Goal: Information Seeking & Learning: Check status

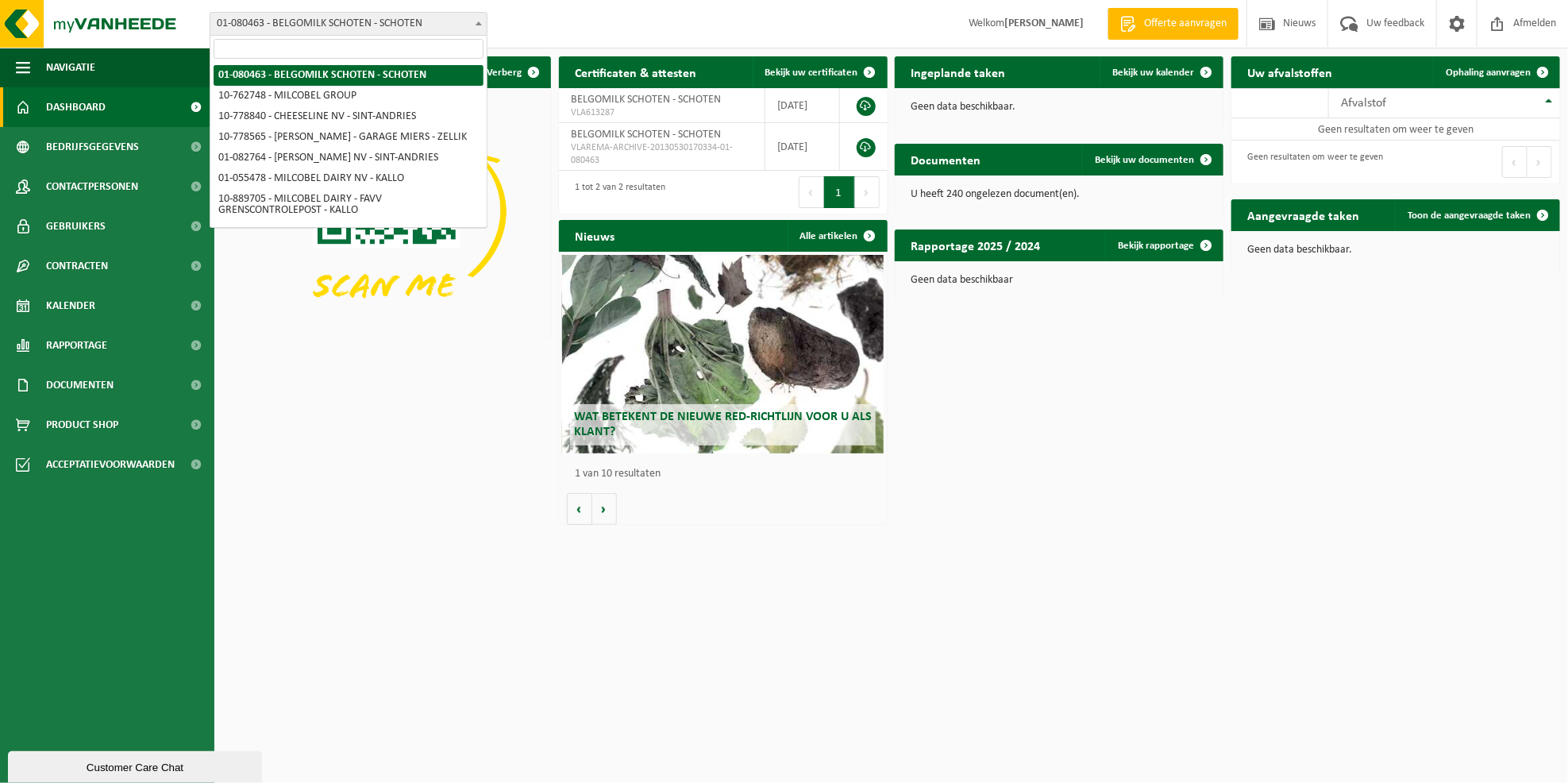
click at [481, 20] on span at bounding box center [478, 23] width 16 height 20
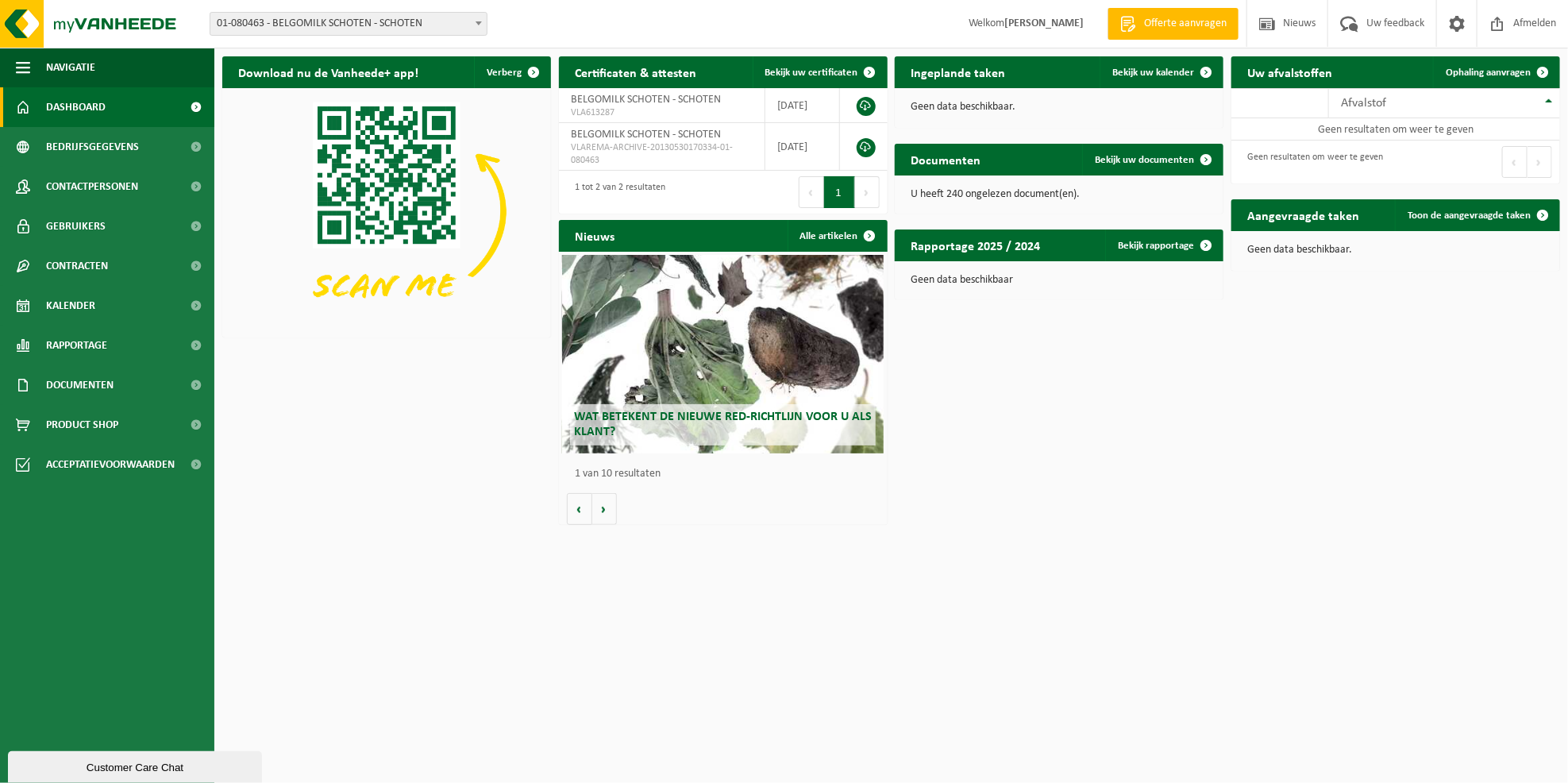
click at [478, 20] on span at bounding box center [478, 23] width 16 height 20
click at [278, 179] on img at bounding box center [386, 211] width 329 height 246
click at [472, 18] on span at bounding box center [478, 23] width 16 height 20
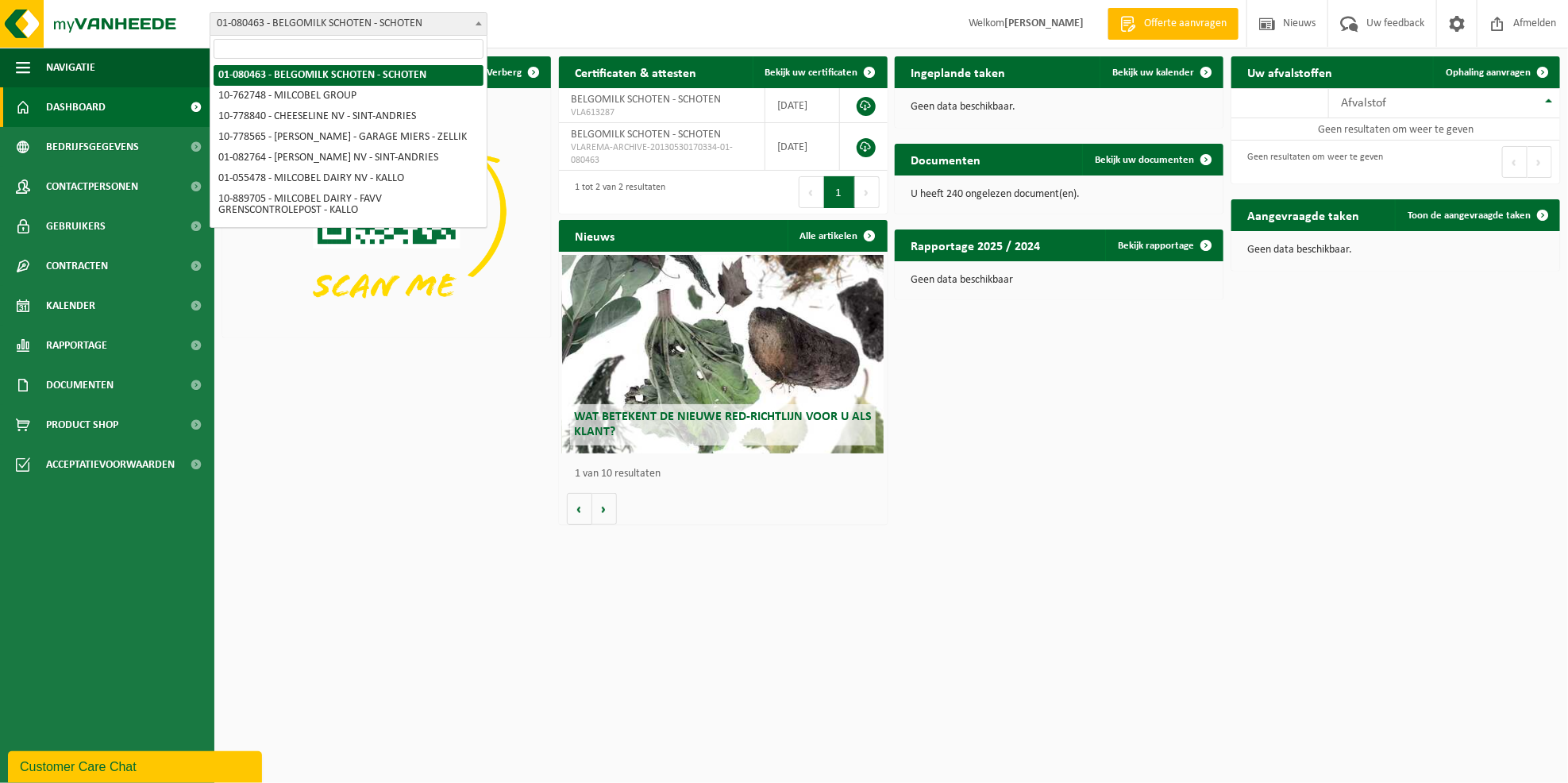
click at [480, 22] on b at bounding box center [478, 23] width 6 height 4
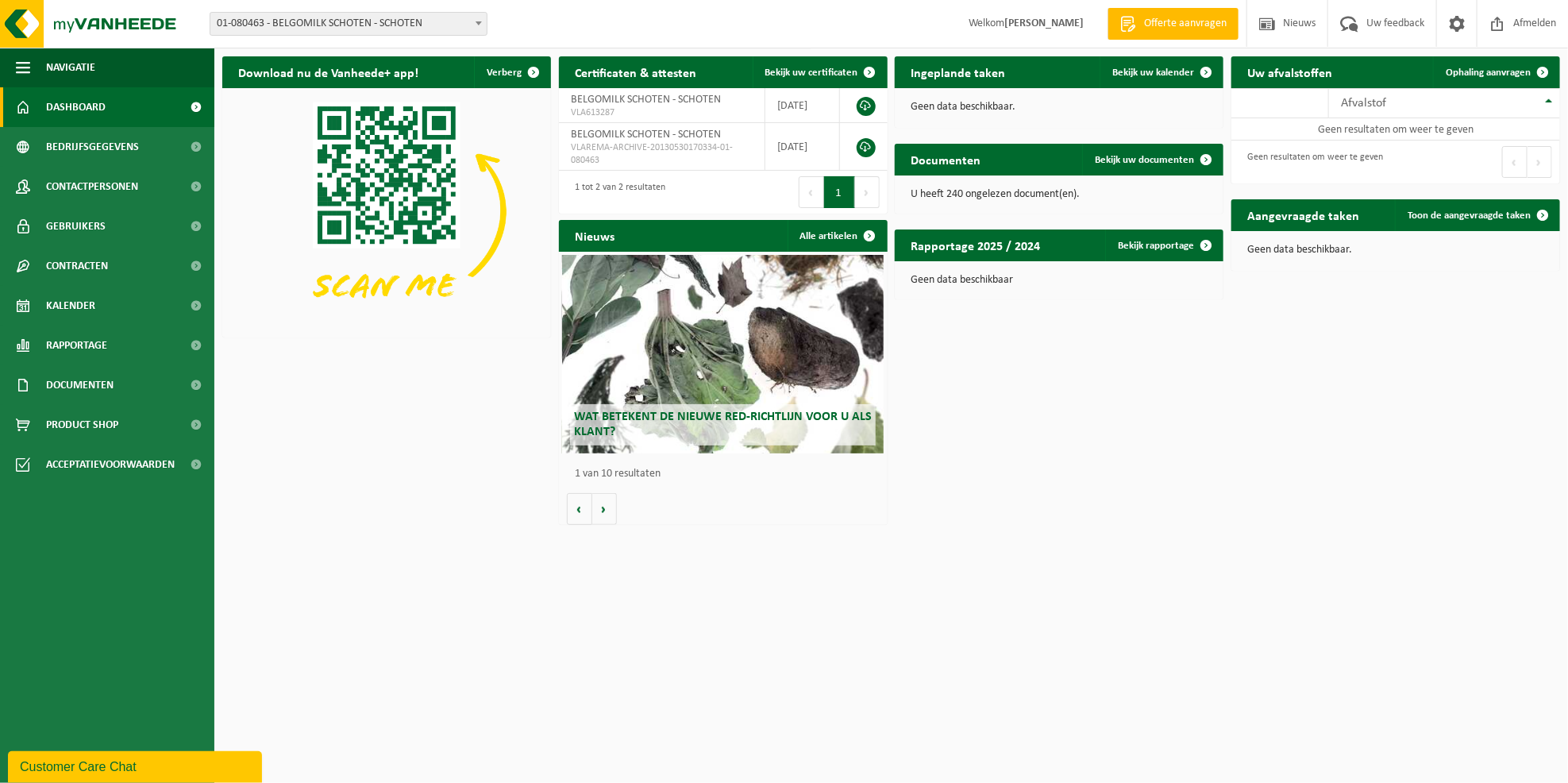
click at [480, 22] on b at bounding box center [478, 23] width 6 height 4
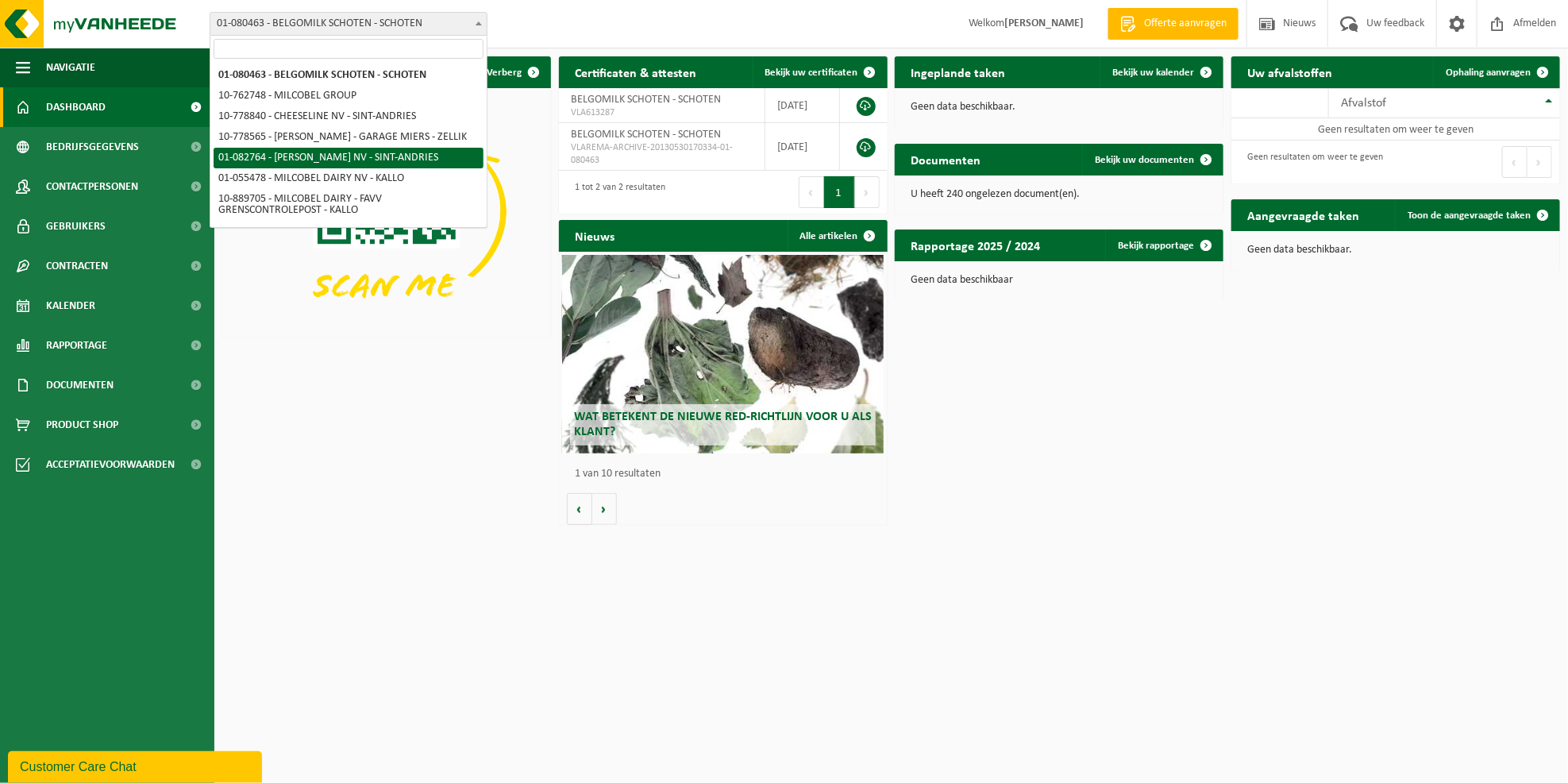
select select "616"
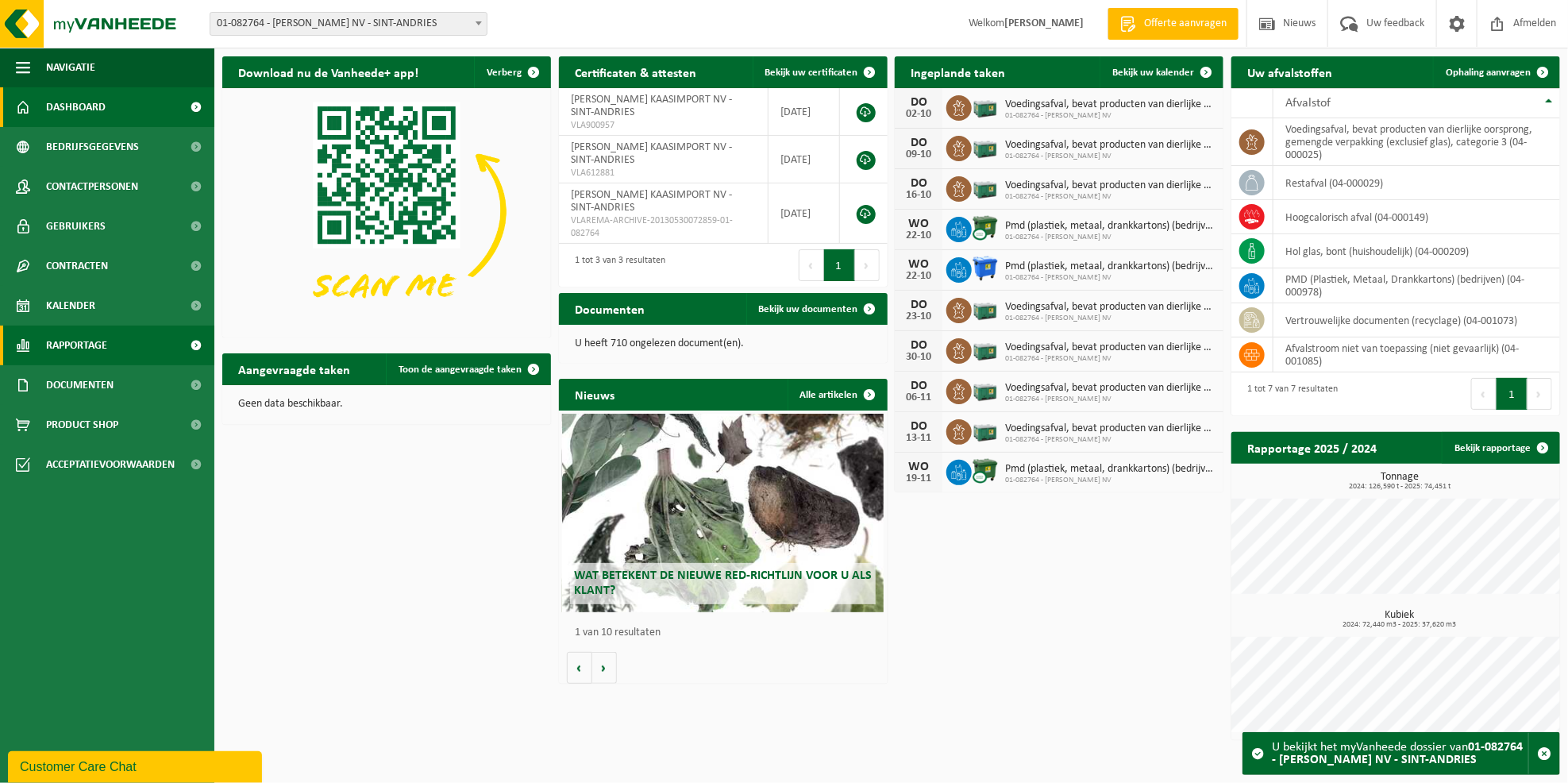
click at [77, 341] on span "Rapportage" at bounding box center [77, 345] width 61 height 40
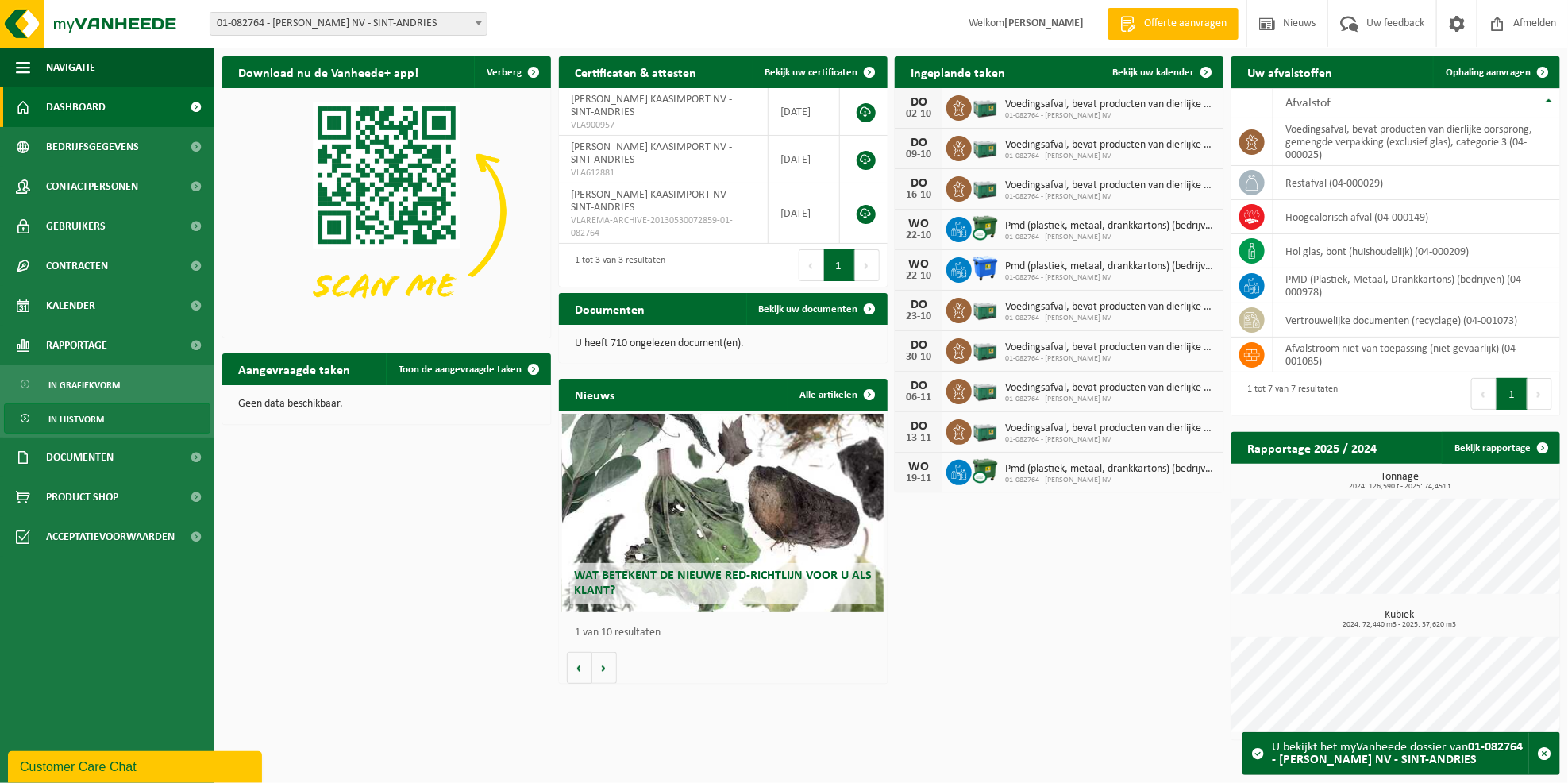
click at [81, 415] on span "In lijstvorm" at bounding box center [76, 419] width 55 height 30
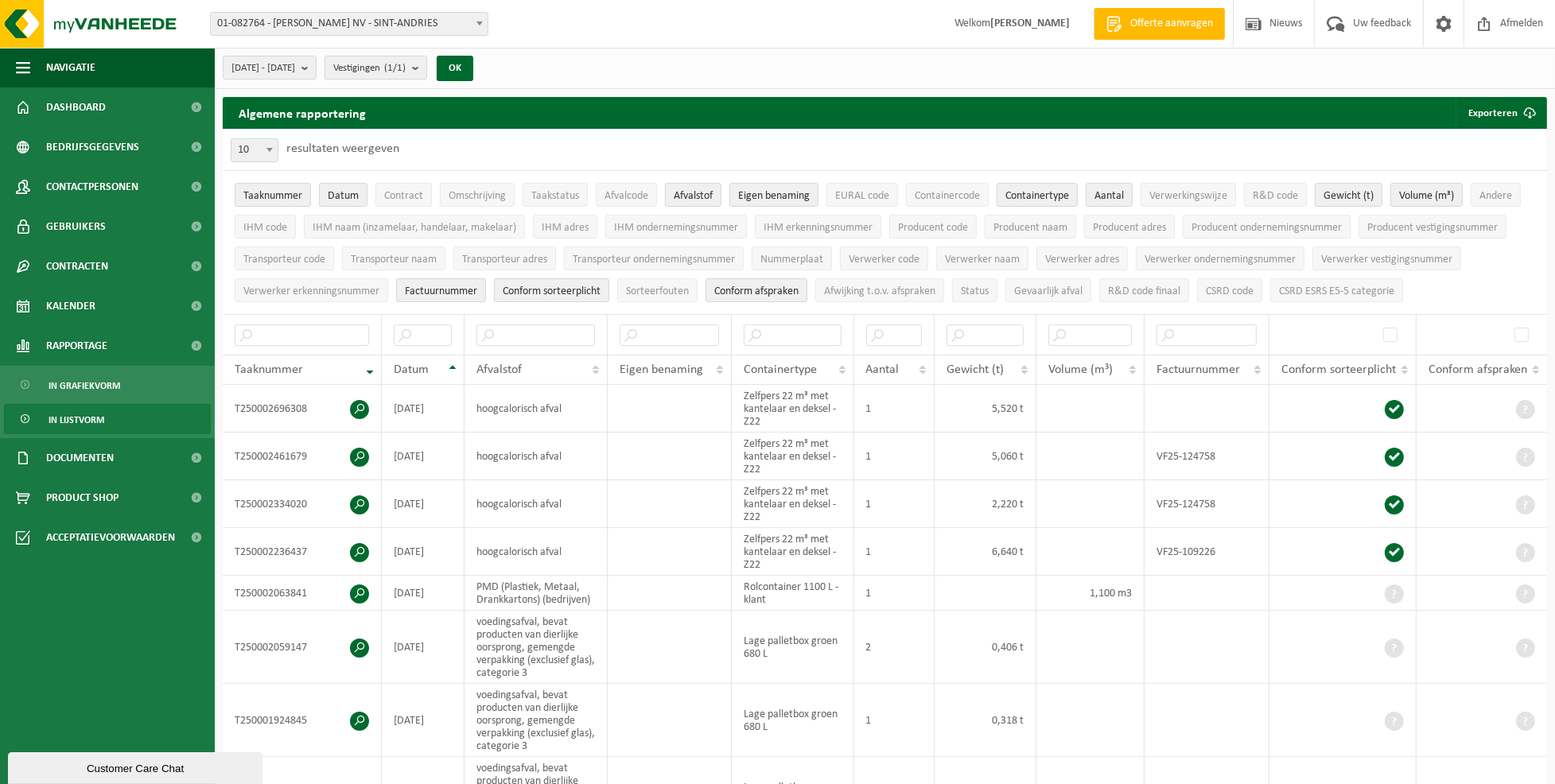
click at [426, 68] on b "submit" at bounding box center [419, 67] width 14 height 22
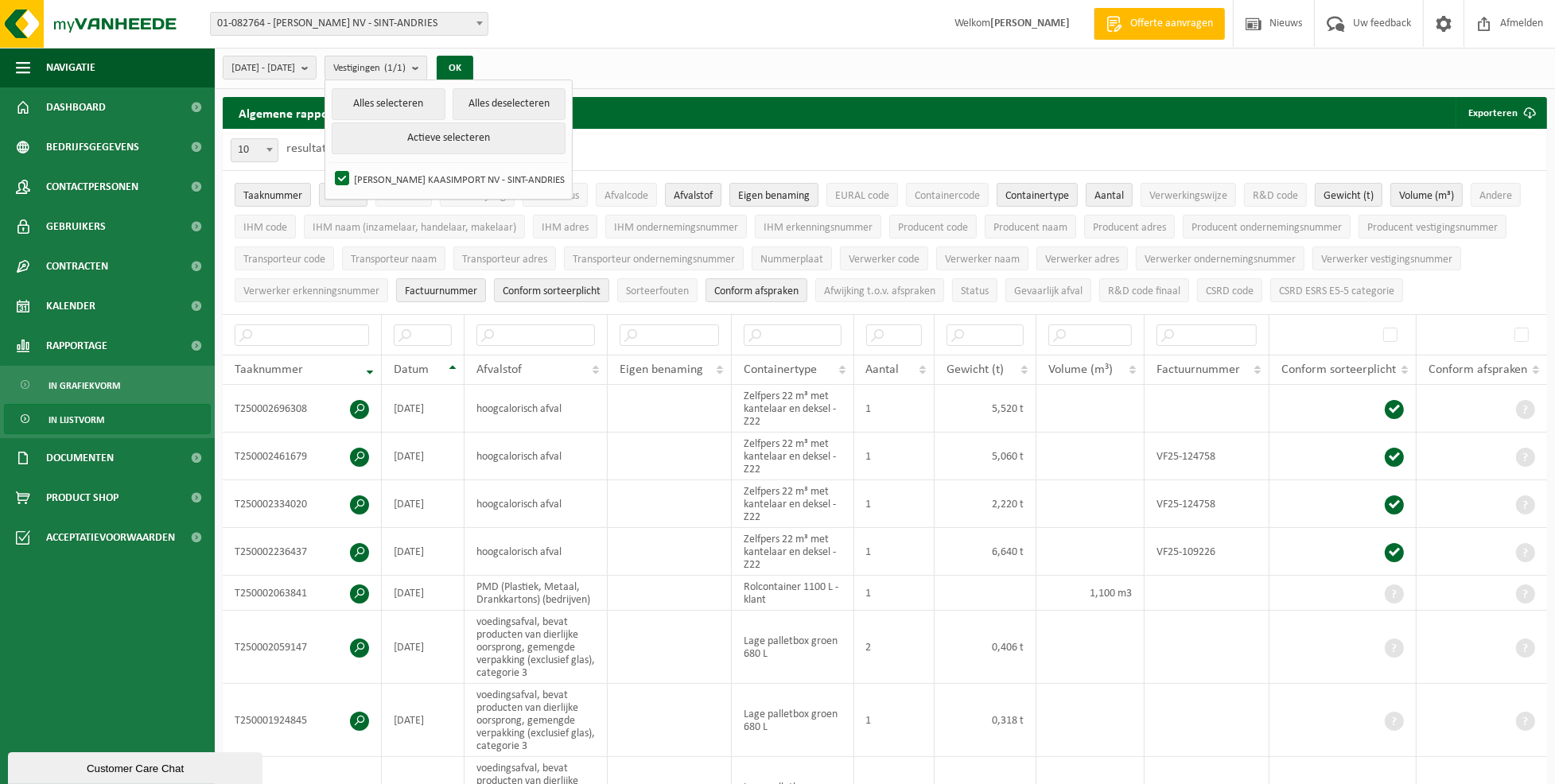
click at [426, 68] on b "submit" at bounding box center [419, 67] width 14 height 23
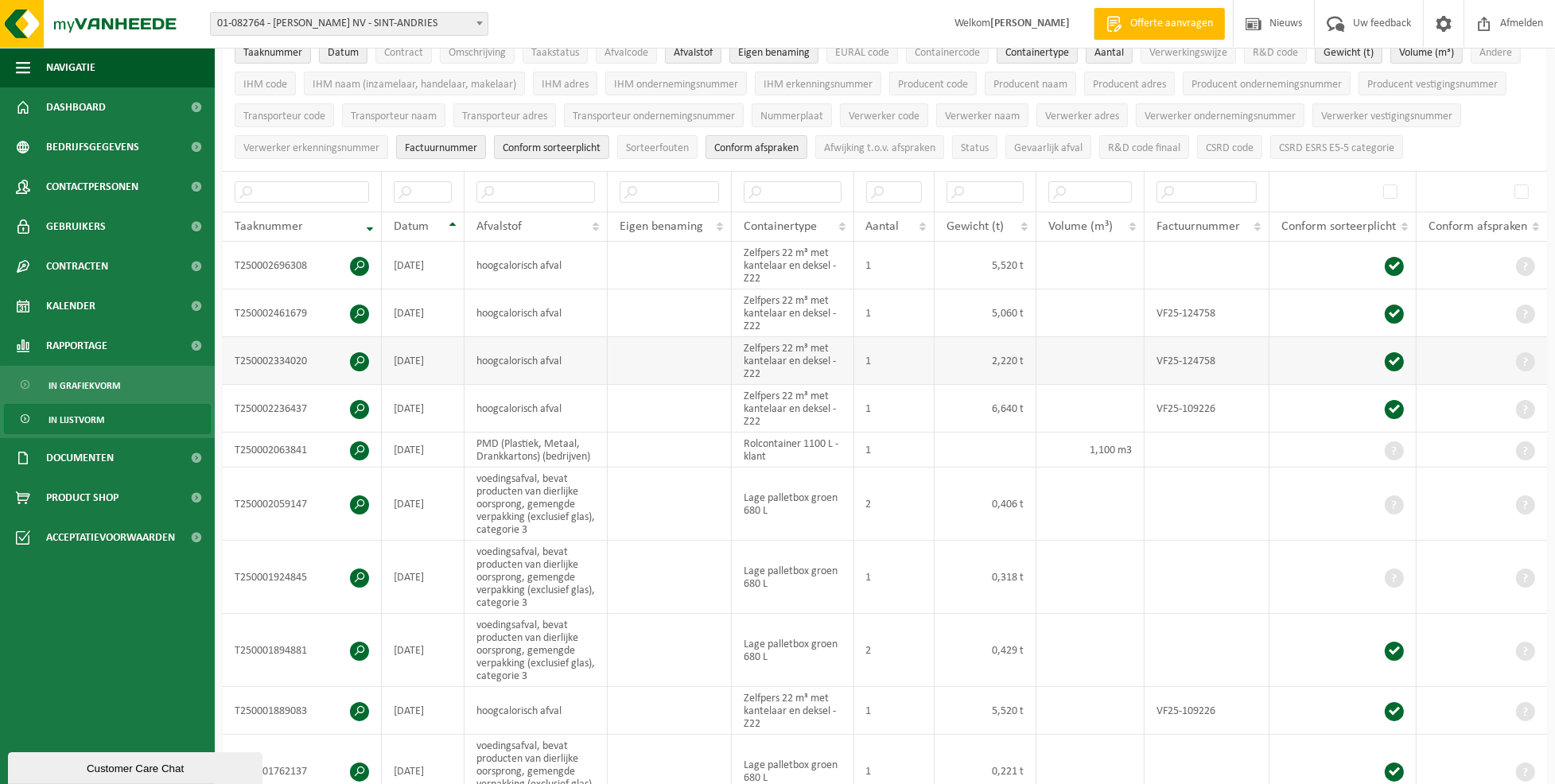
scroll to position [106, 0]
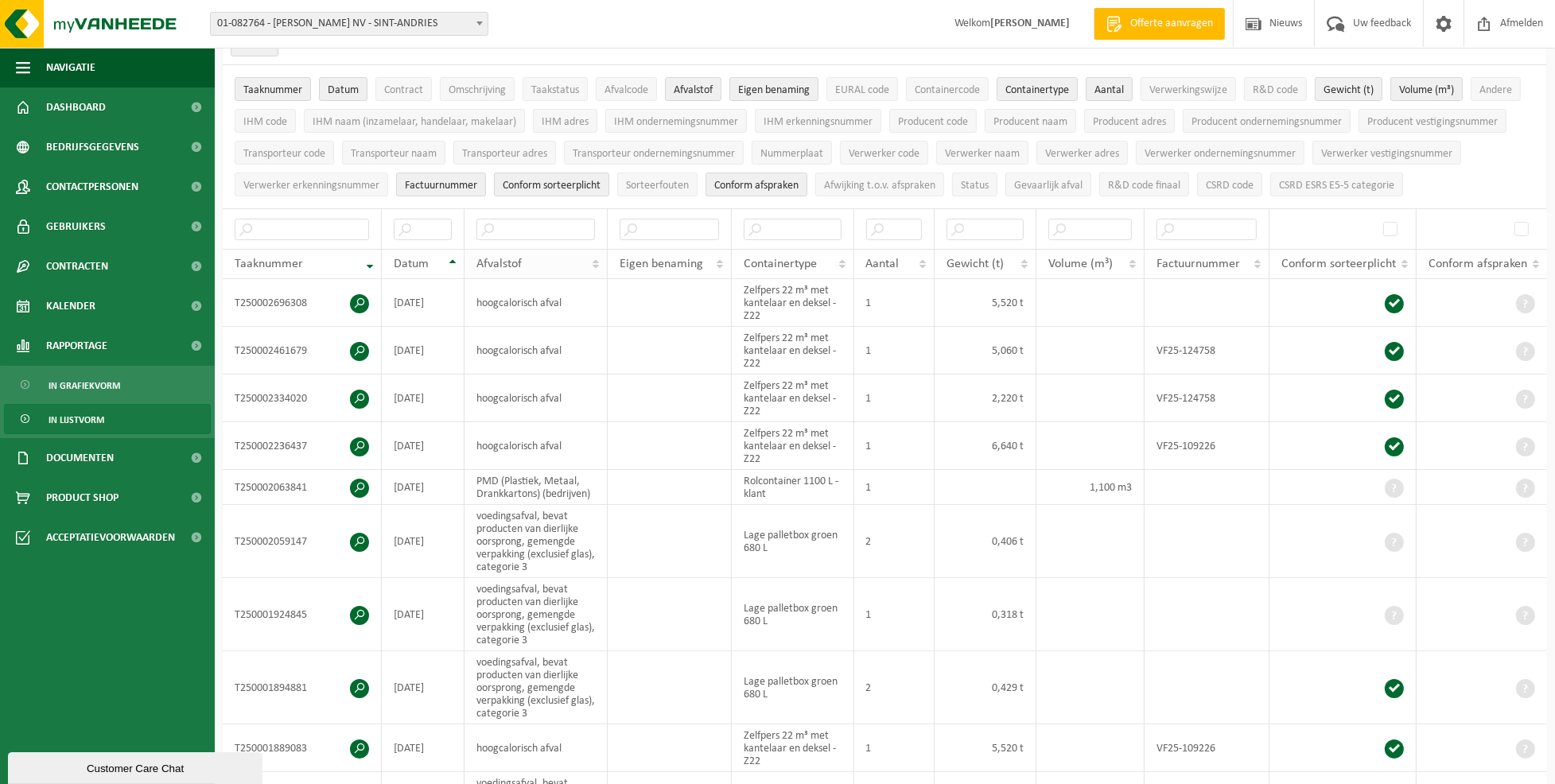
click at [596, 262] on th "Afvalstof" at bounding box center [536, 263] width 144 height 30
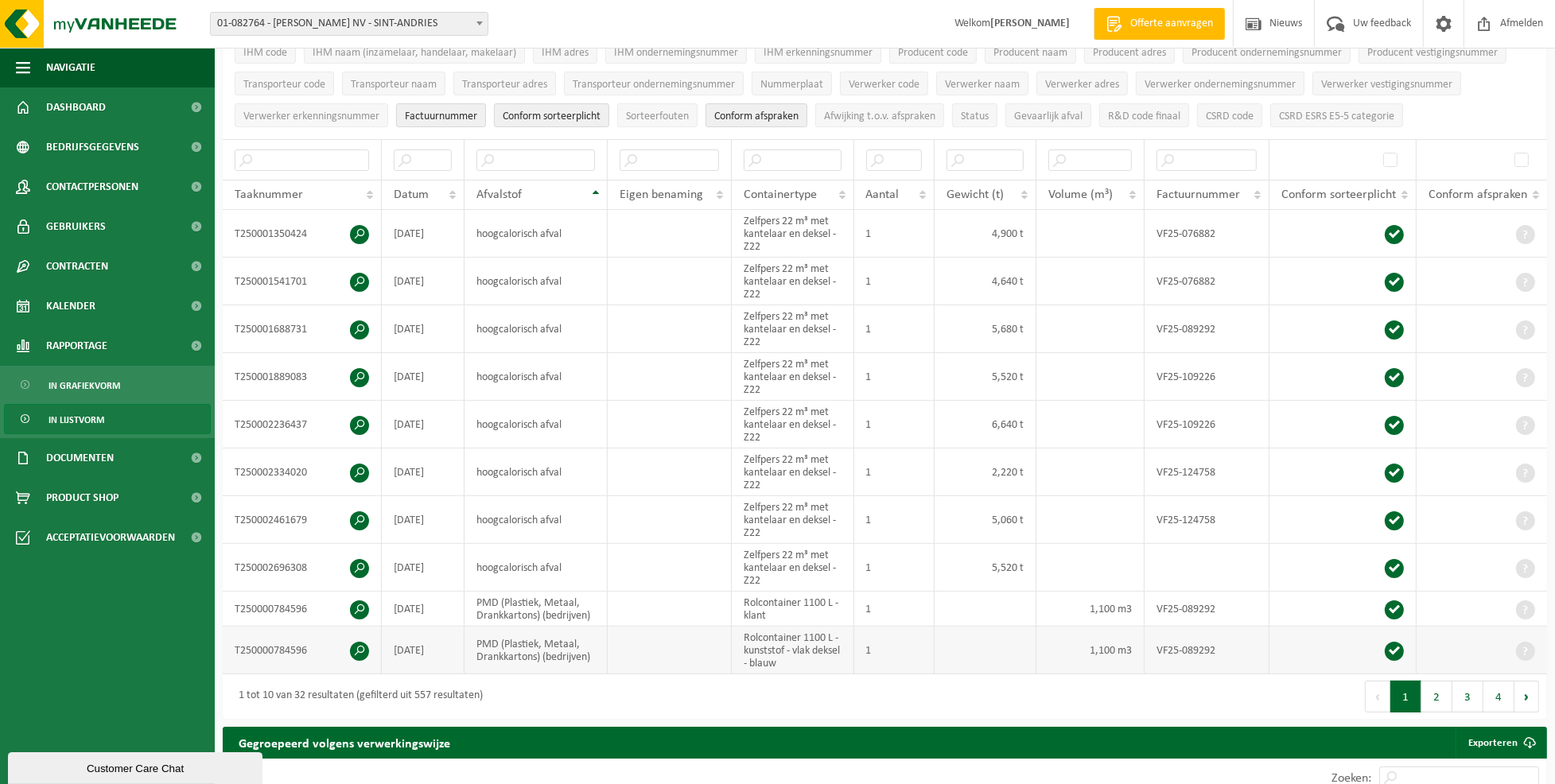
scroll to position [211, 0]
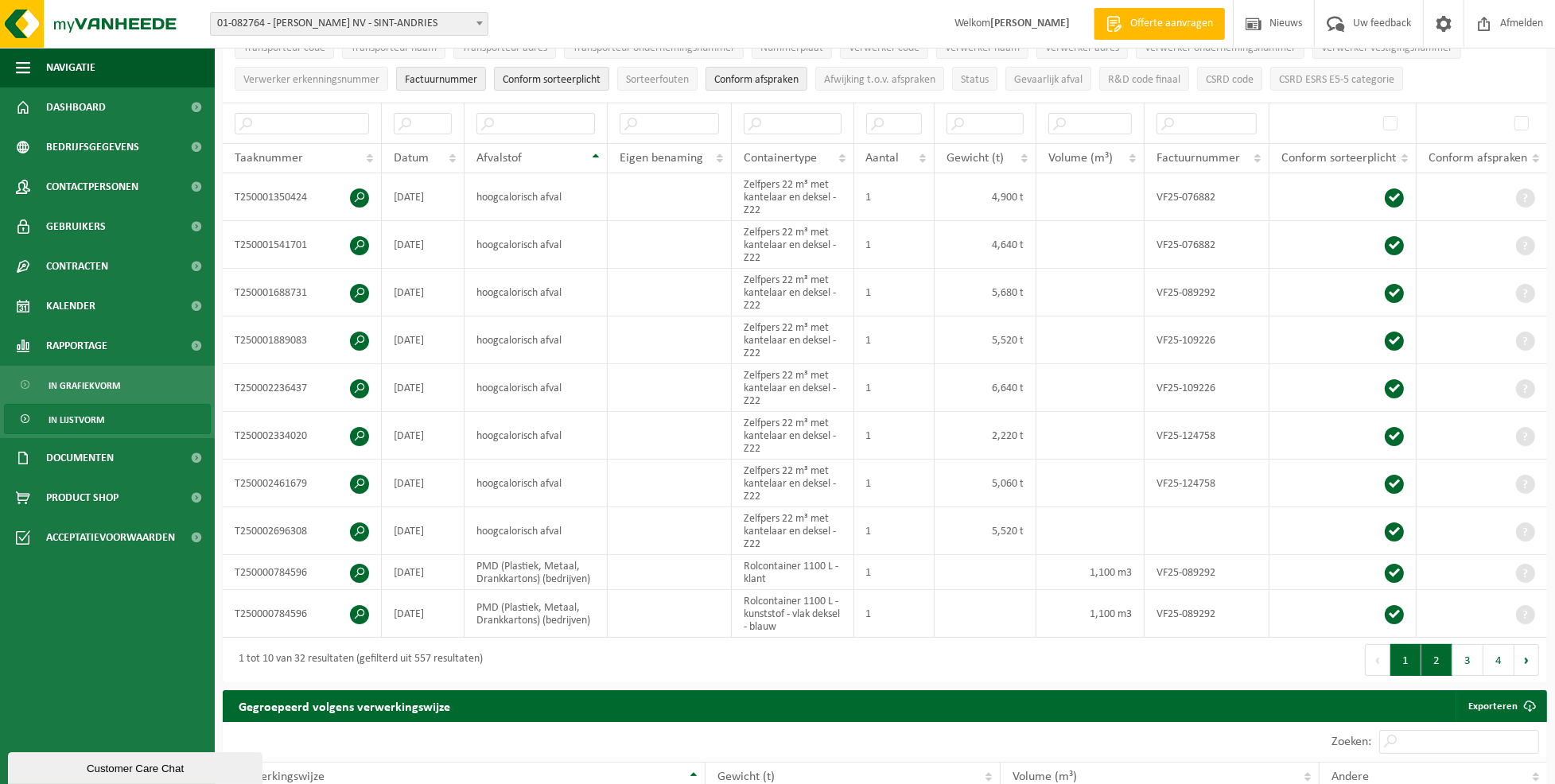
click at [1441, 658] on button "2" at bounding box center [1436, 660] width 31 height 32
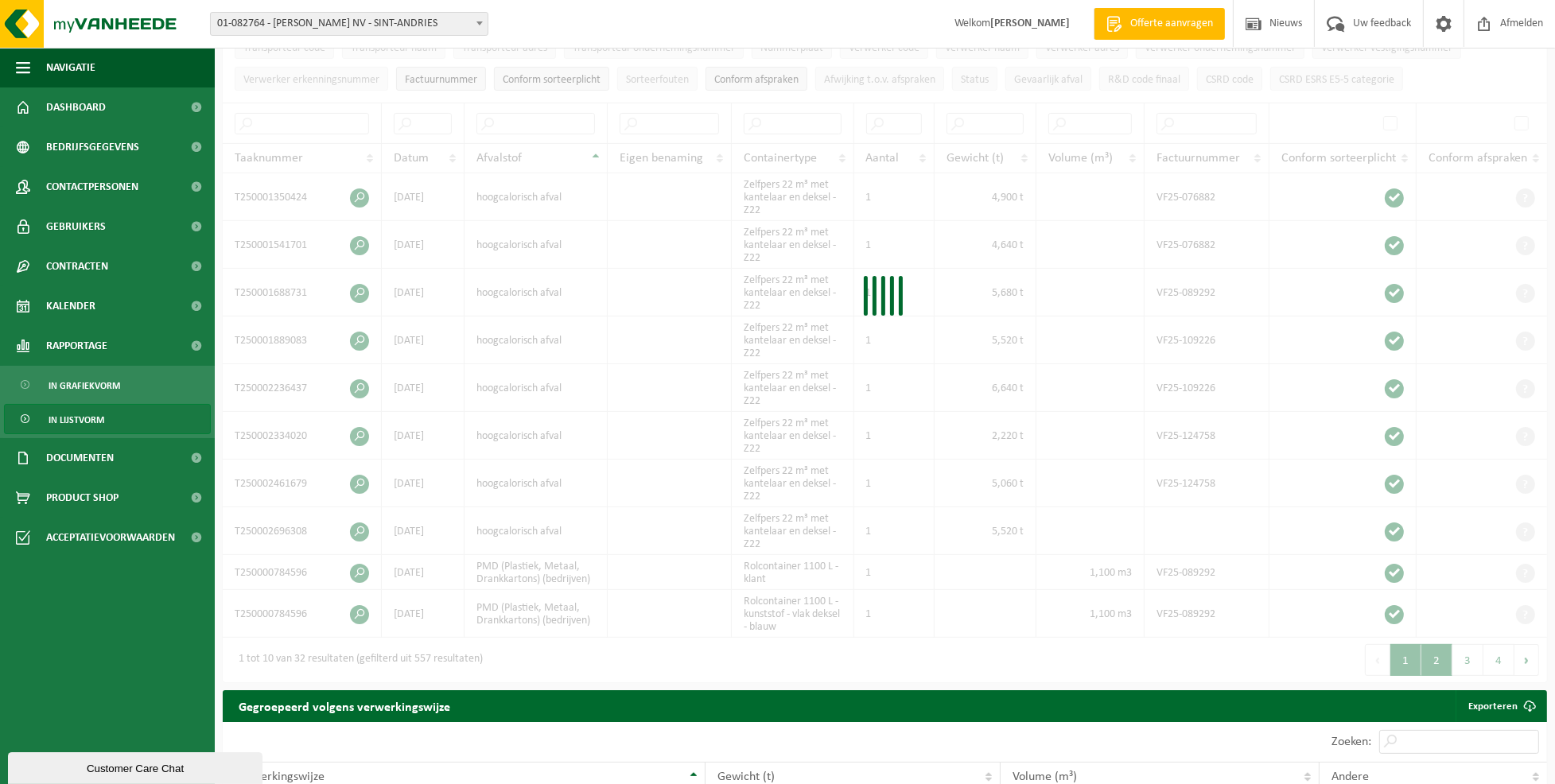
scroll to position [631, 0]
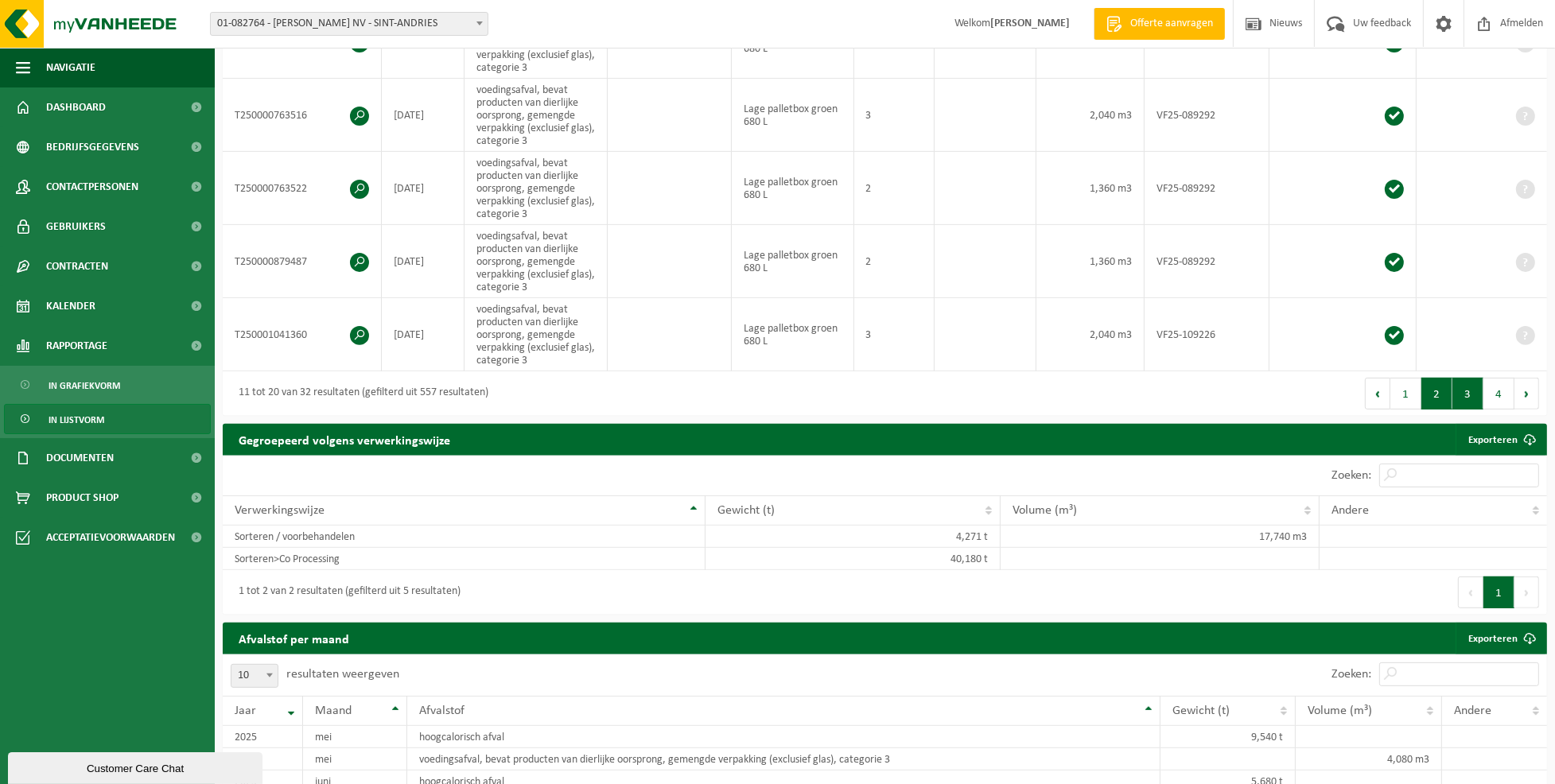
click at [1466, 396] on button "3" at bounding box center [1467, 393] width 31 height 32
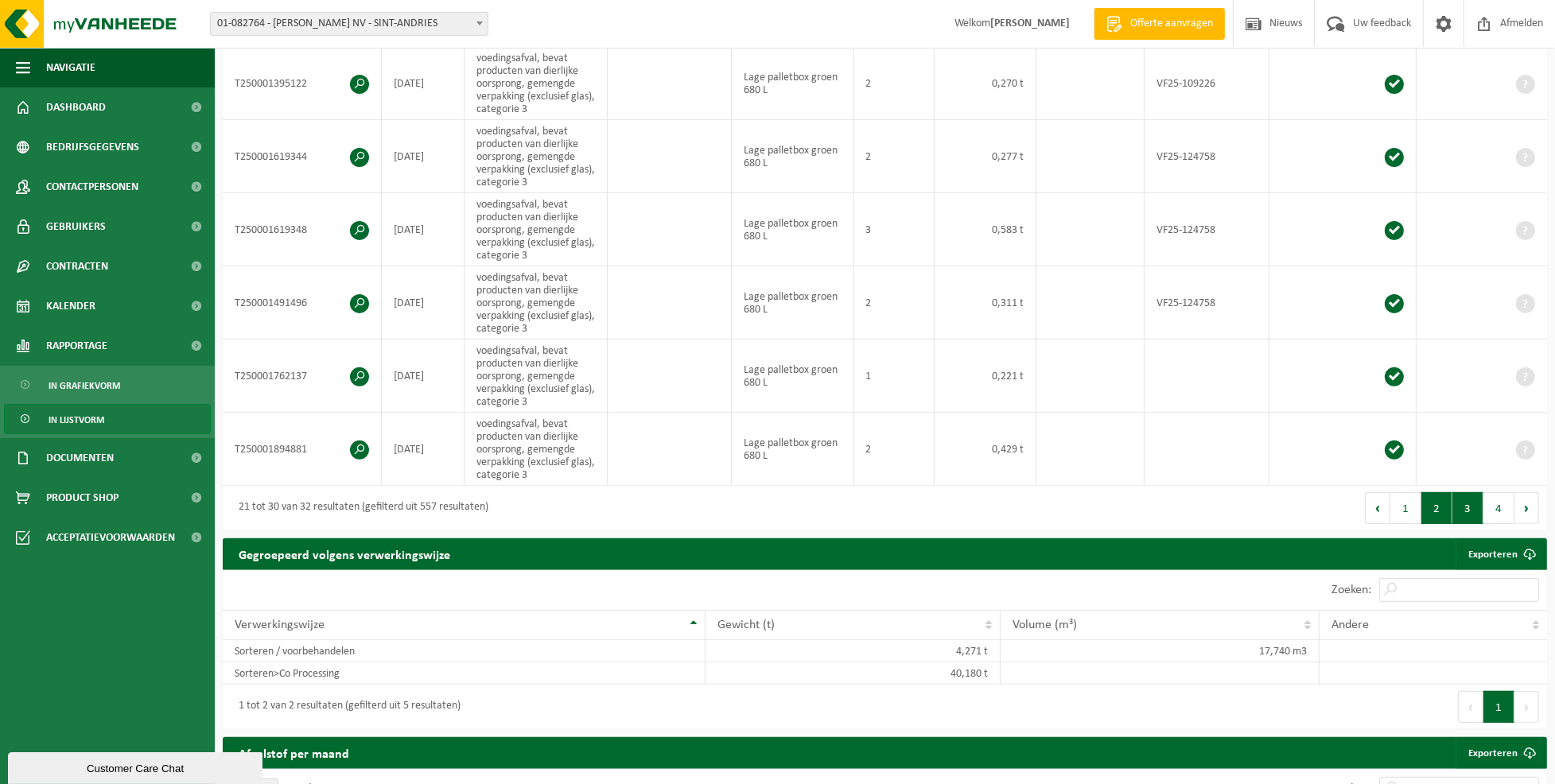
click at [1439, 503] on button "2" at bounding box center [1436, 507] width 31 height 32
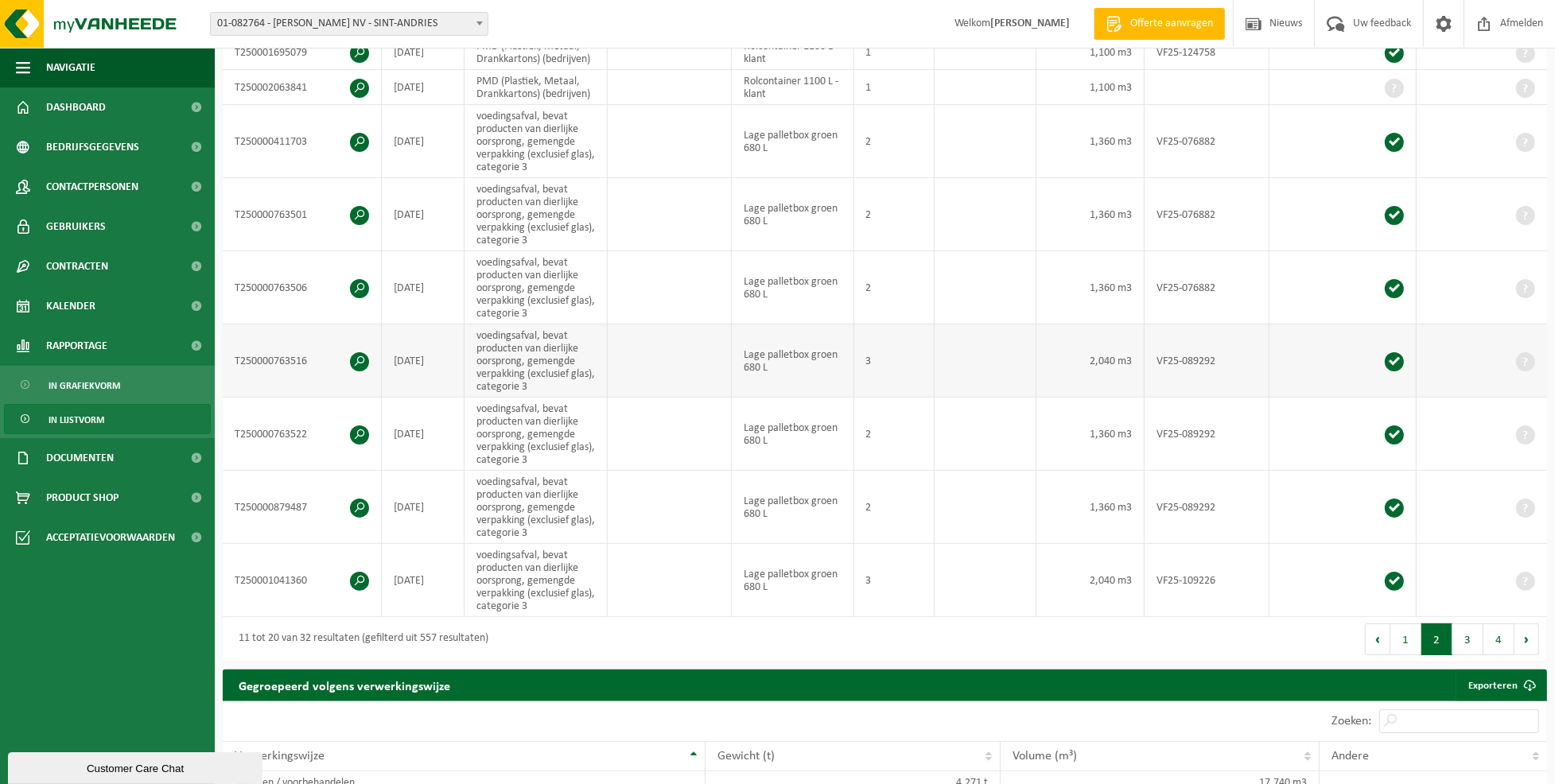
scroll to position [418, 0]
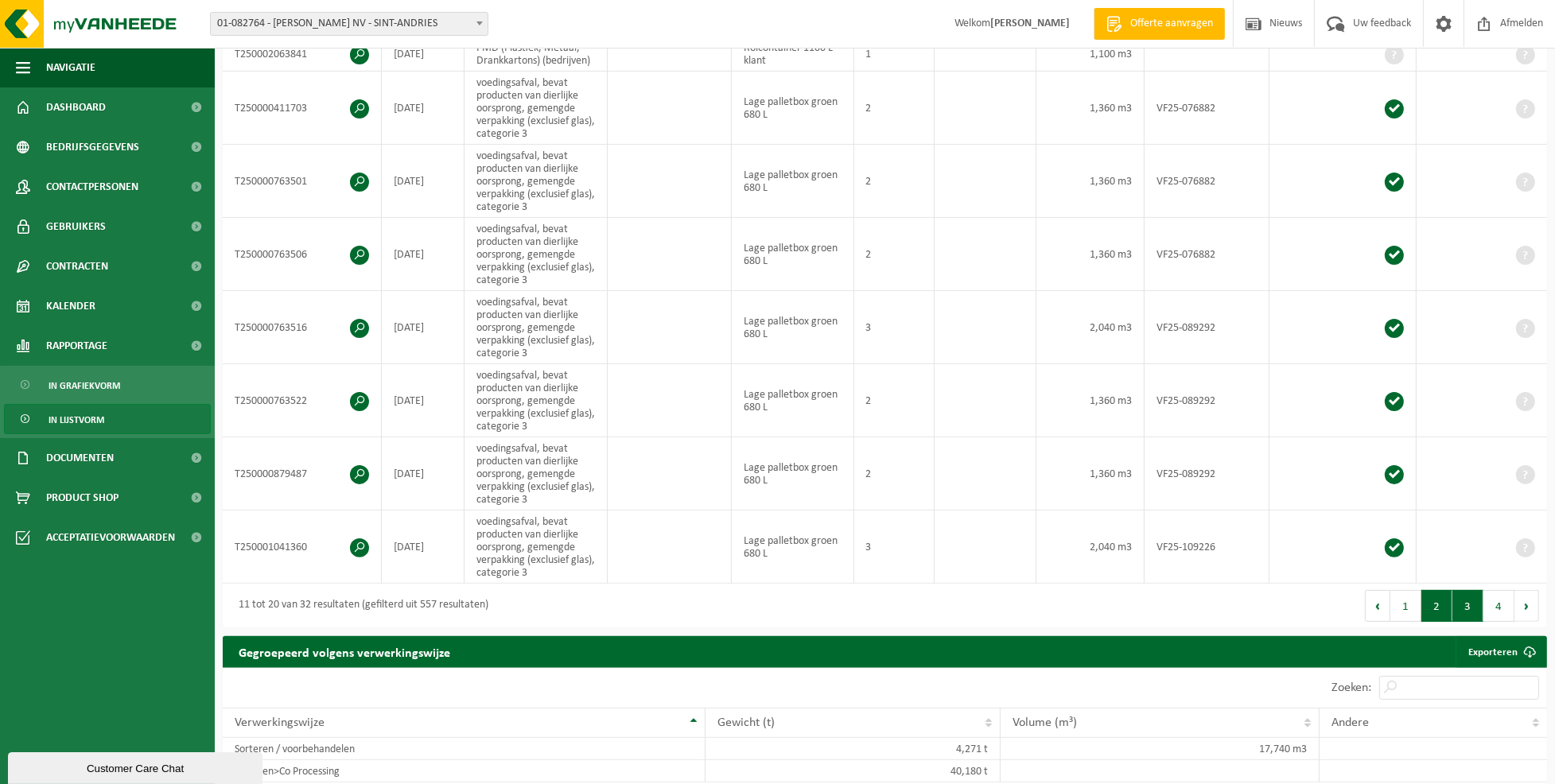
click at [1471, 609] on button "3" at bounding box center [1467, 605] width 31 height 32
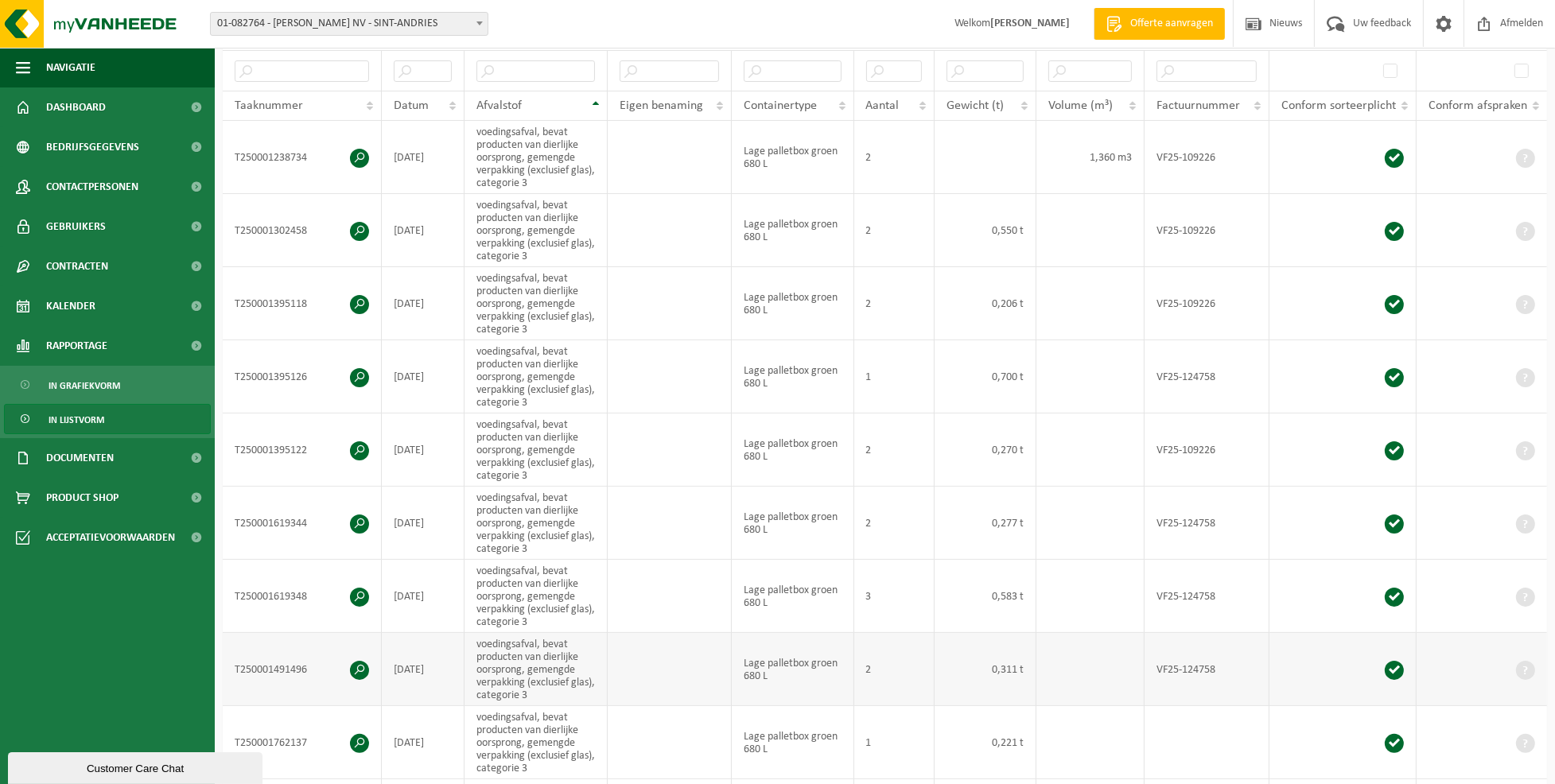
scroll to position [159, 0]
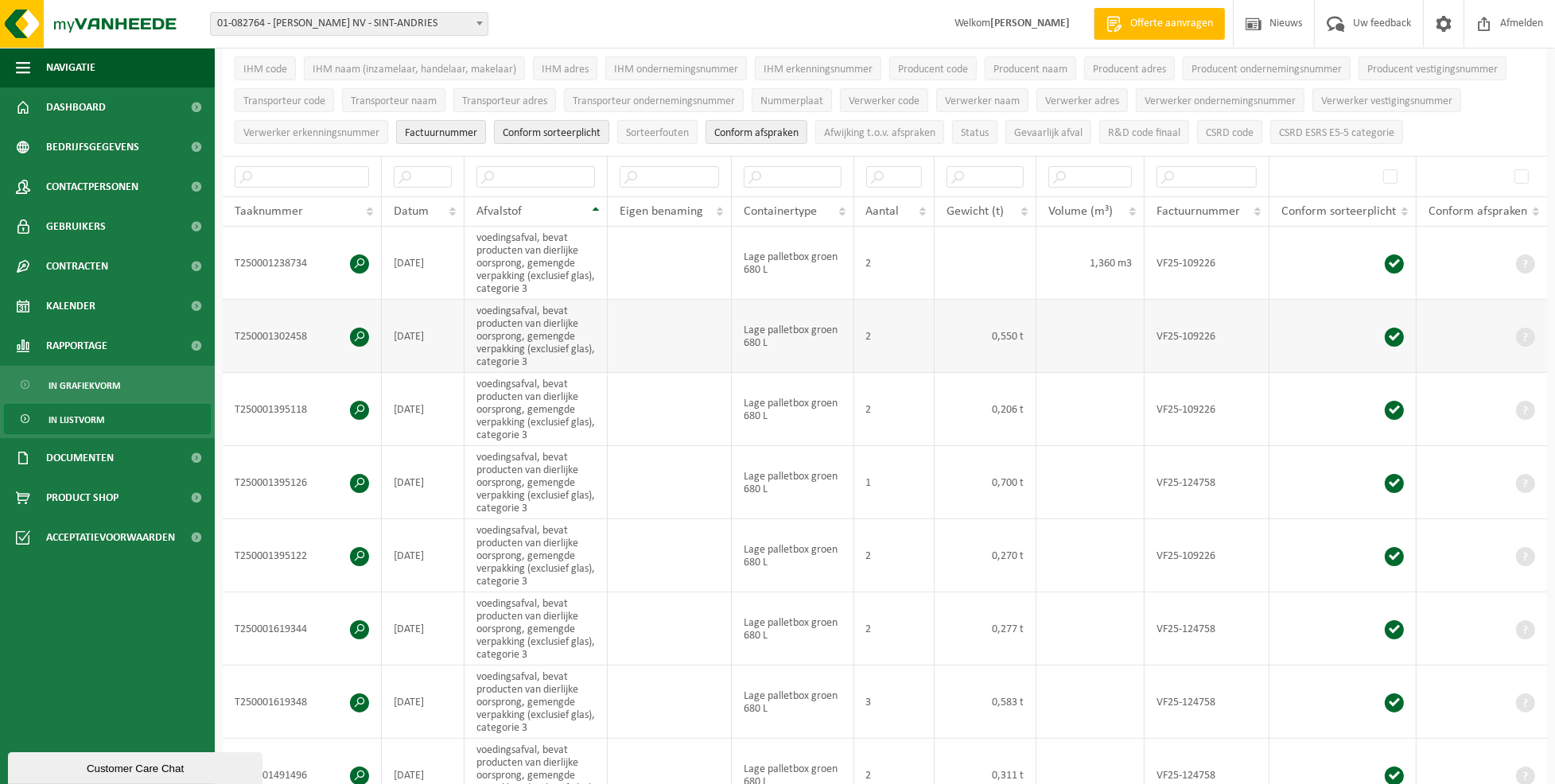
click at [535, 332] on td "voedingsafval, bevat producten van dierlijke oorsprong, gemengde verpakking (ex…" at bounding box center [536, 337] width 144 height 73
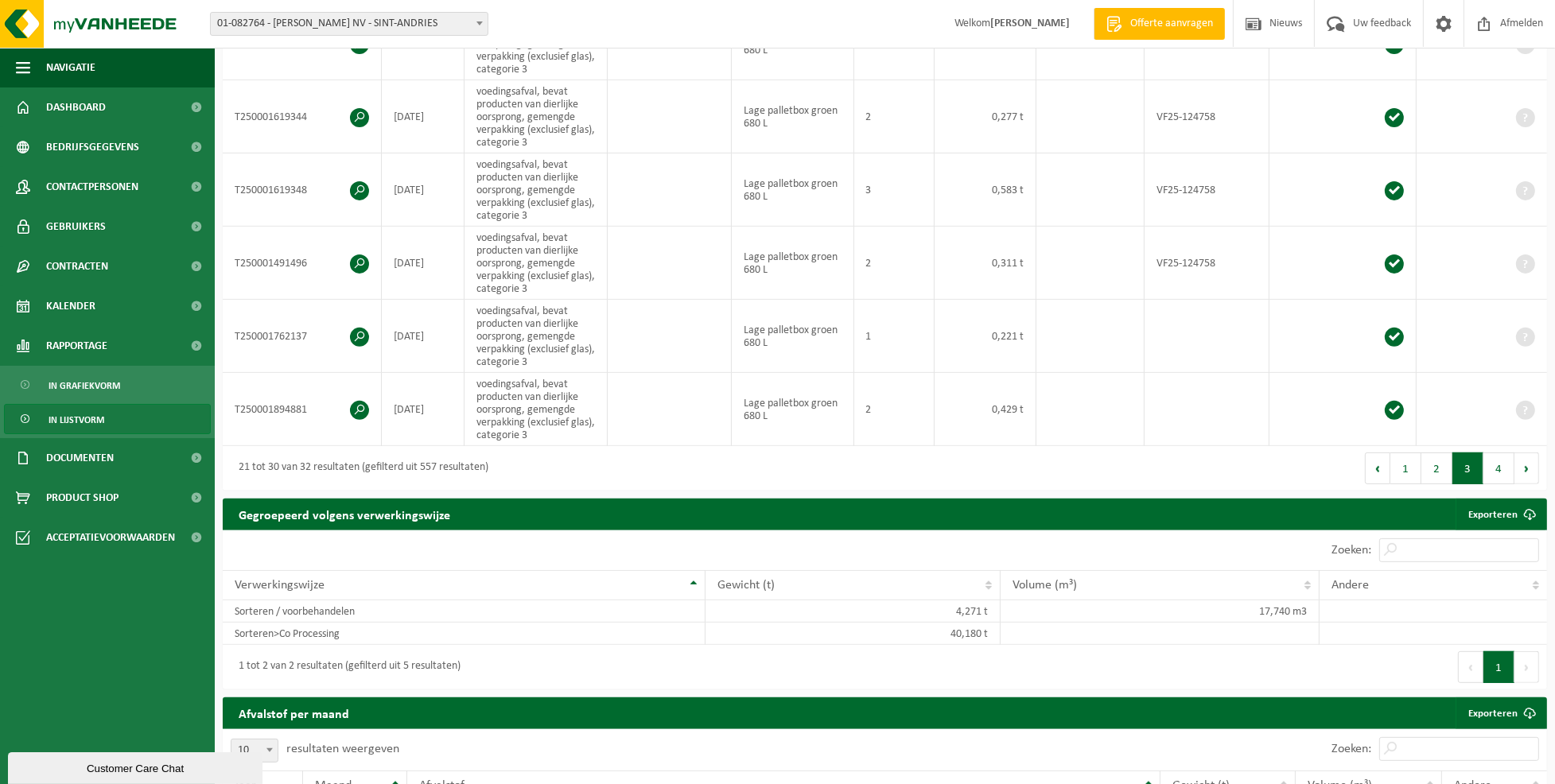
scroll to position [689, 0]
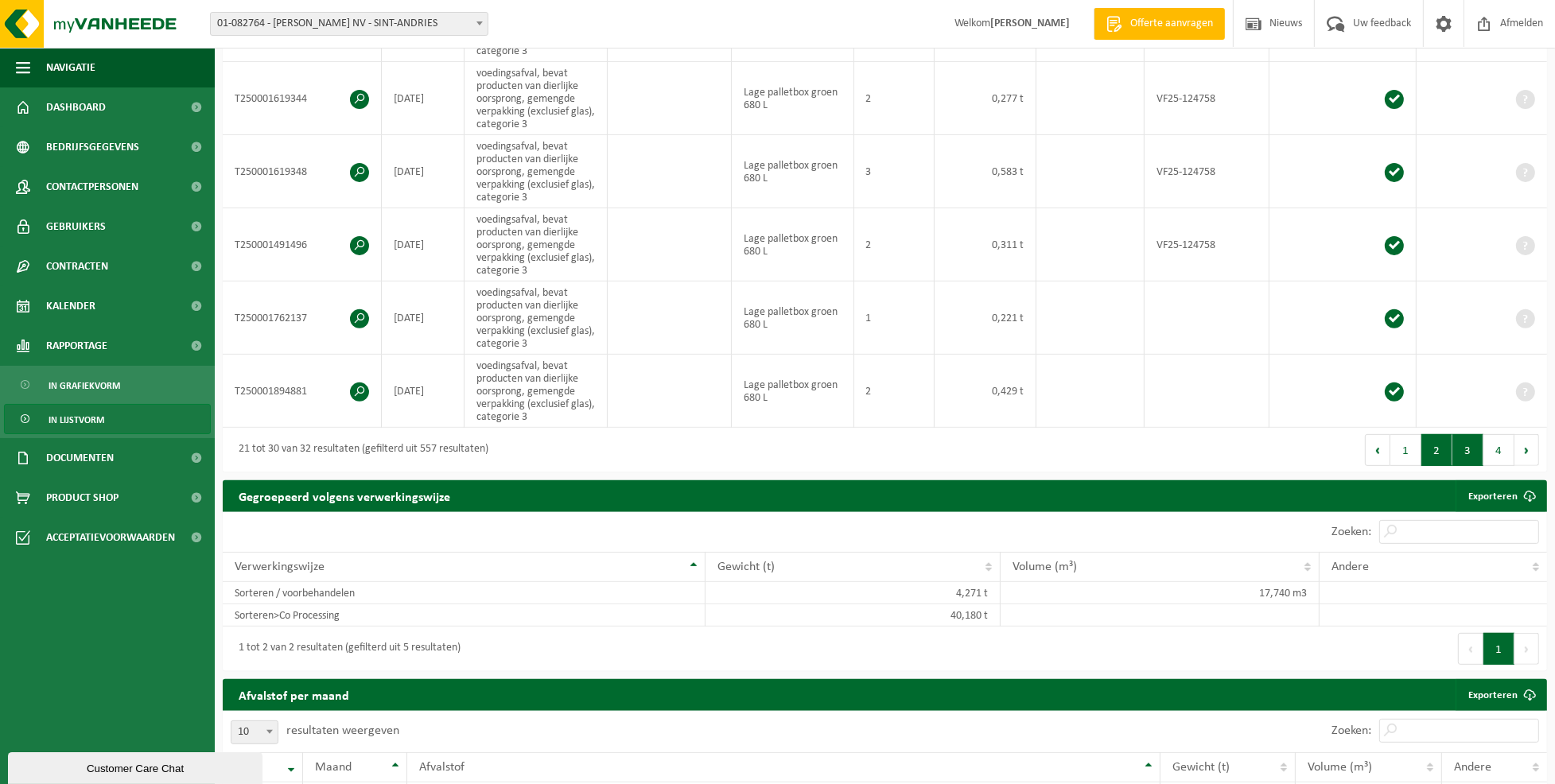
click at [1438, 451] on button "2" at bounding box center [1436, 449] width 31 height 32
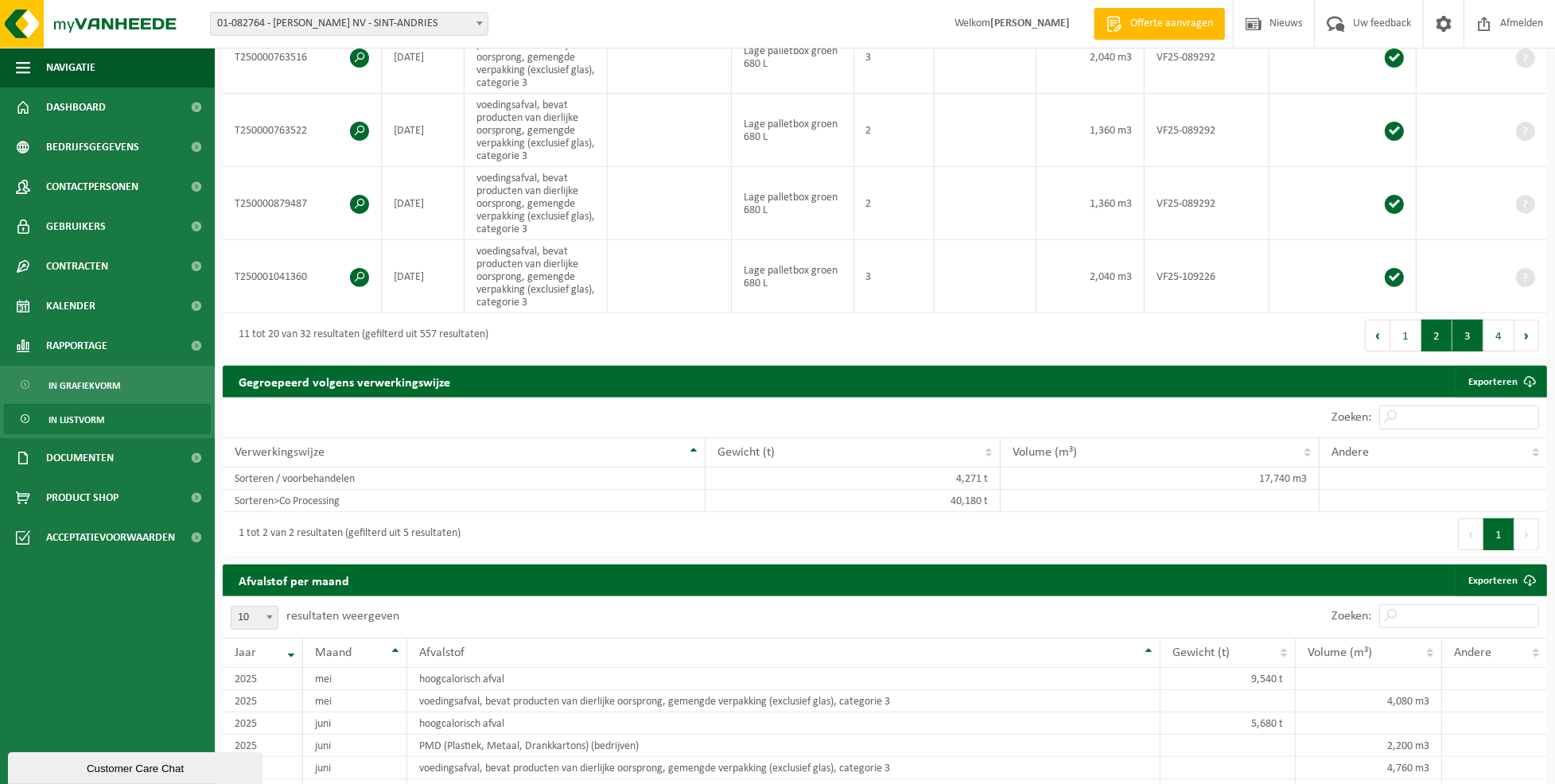
click at [1473, 333] on button "3" at bounding box center [1467, 335] width 31 height 32
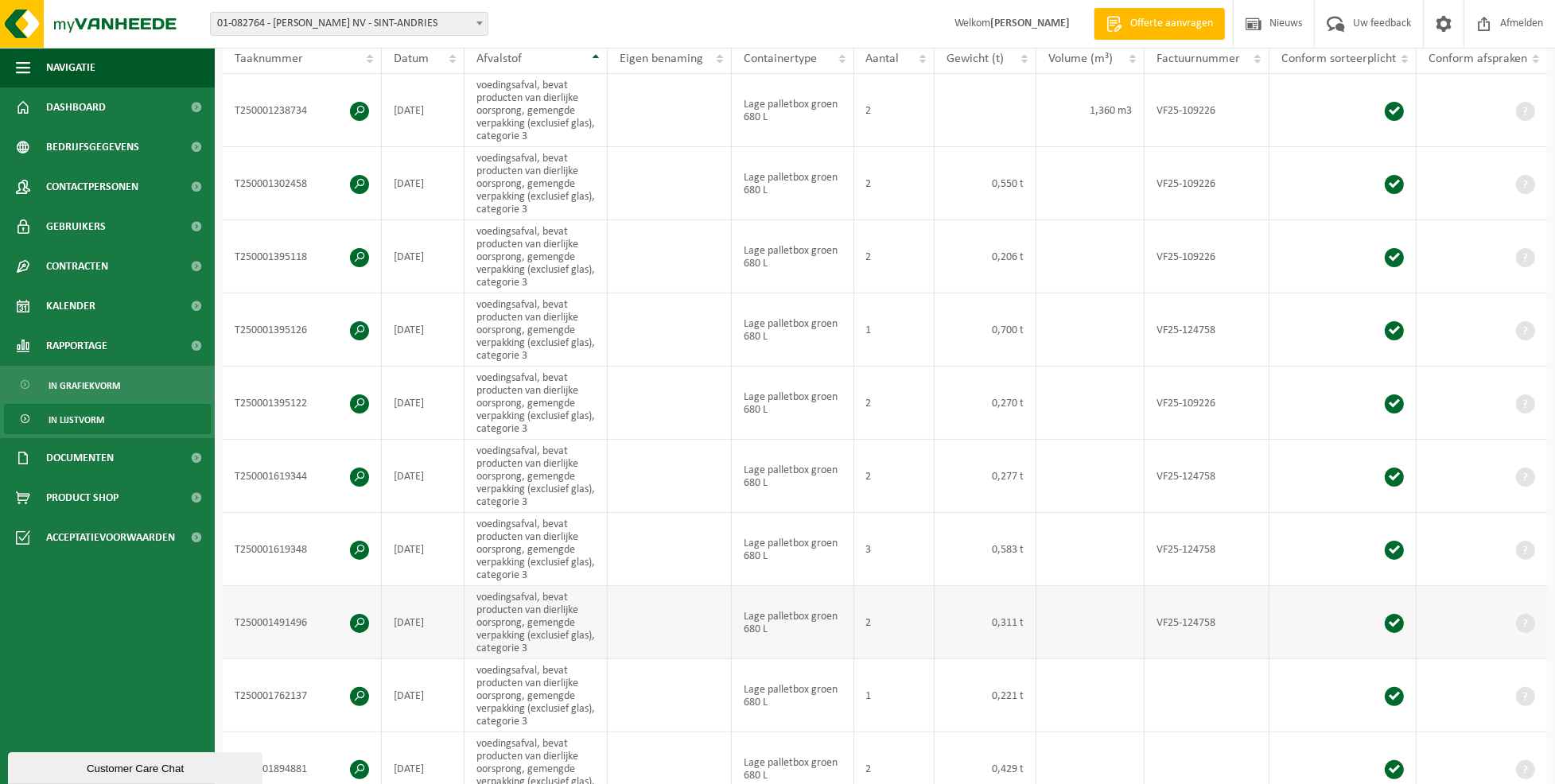
scroll to position [264, 0]
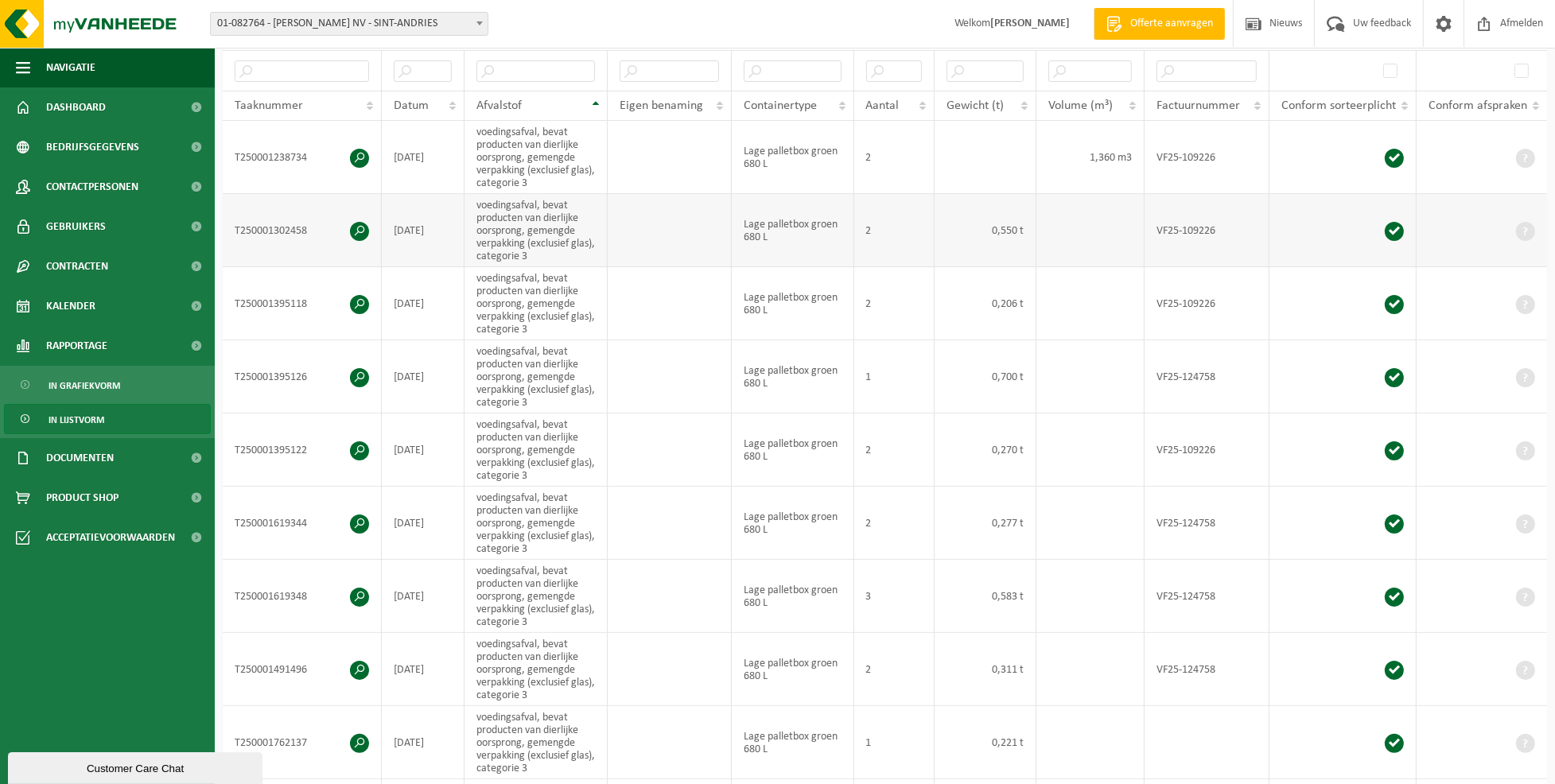
click at [997, 236] on td "0,550 t" at bounding box center [985, 231] width 101 height 73
click at [1006, 233] on td "0,550 t" at bounding box center [985, 231] width 101 height 73
click at [971, 300] on td "0,206 t" at bounding box center [985, 303] width 101 height 73
click at [991, 302] on td "0,206 t" at bounding box center [985, 303] width 101 height 73
drag, startPoint x: 992, startPoint y: 302, endPoint x: 990, endPoint y: 326, distance: 24.1
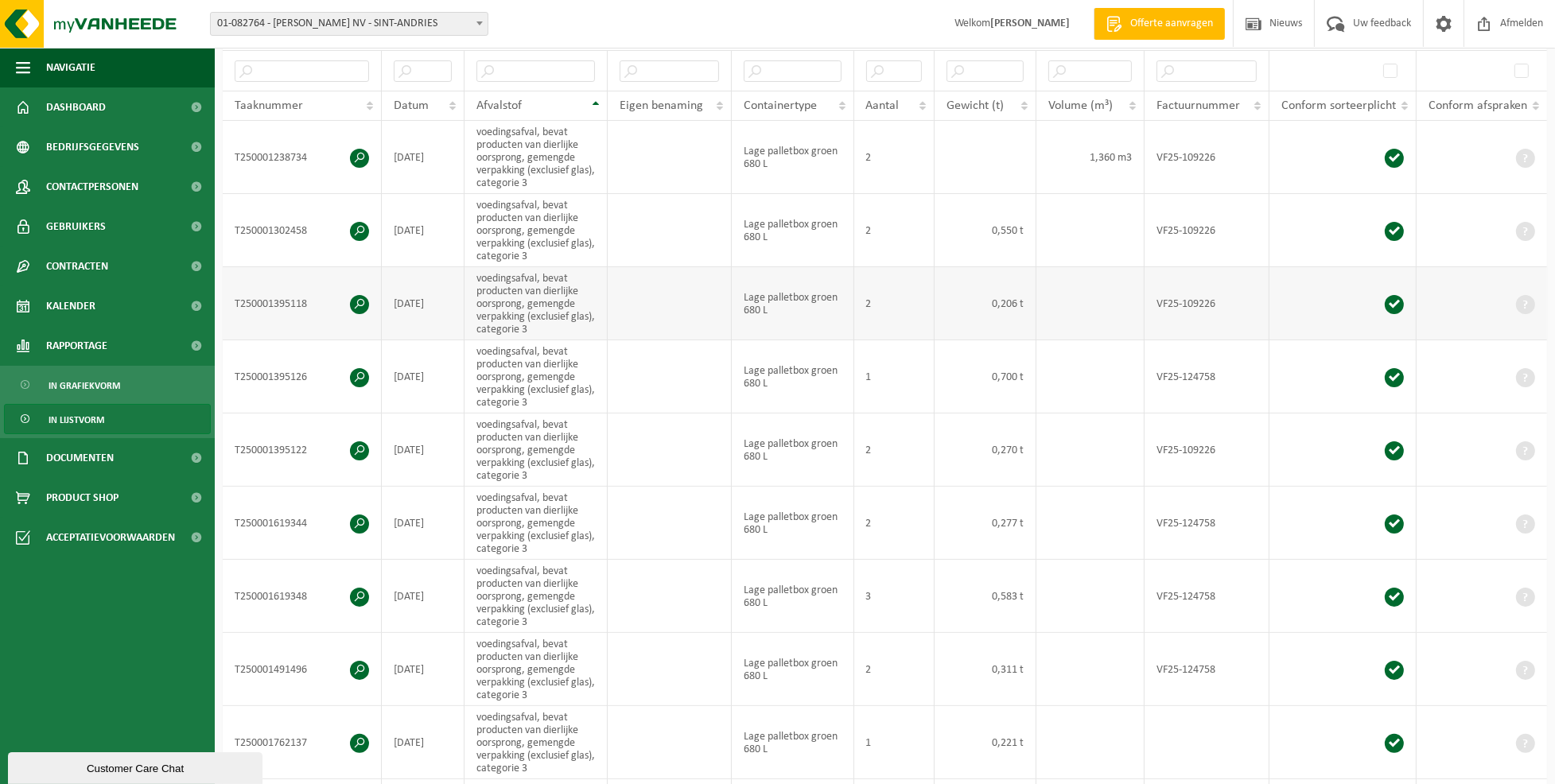
click at [990, 326] on td "0,206 t" at bounding box center [985, 303] width 101 height 73
click at [995, 305] on td "0,206 t" at bounding box center [985, 303] width 101 height 73
click at [97, 420] on span "In lijstvorm" at bounding box center [76, 419] width 55 height 30
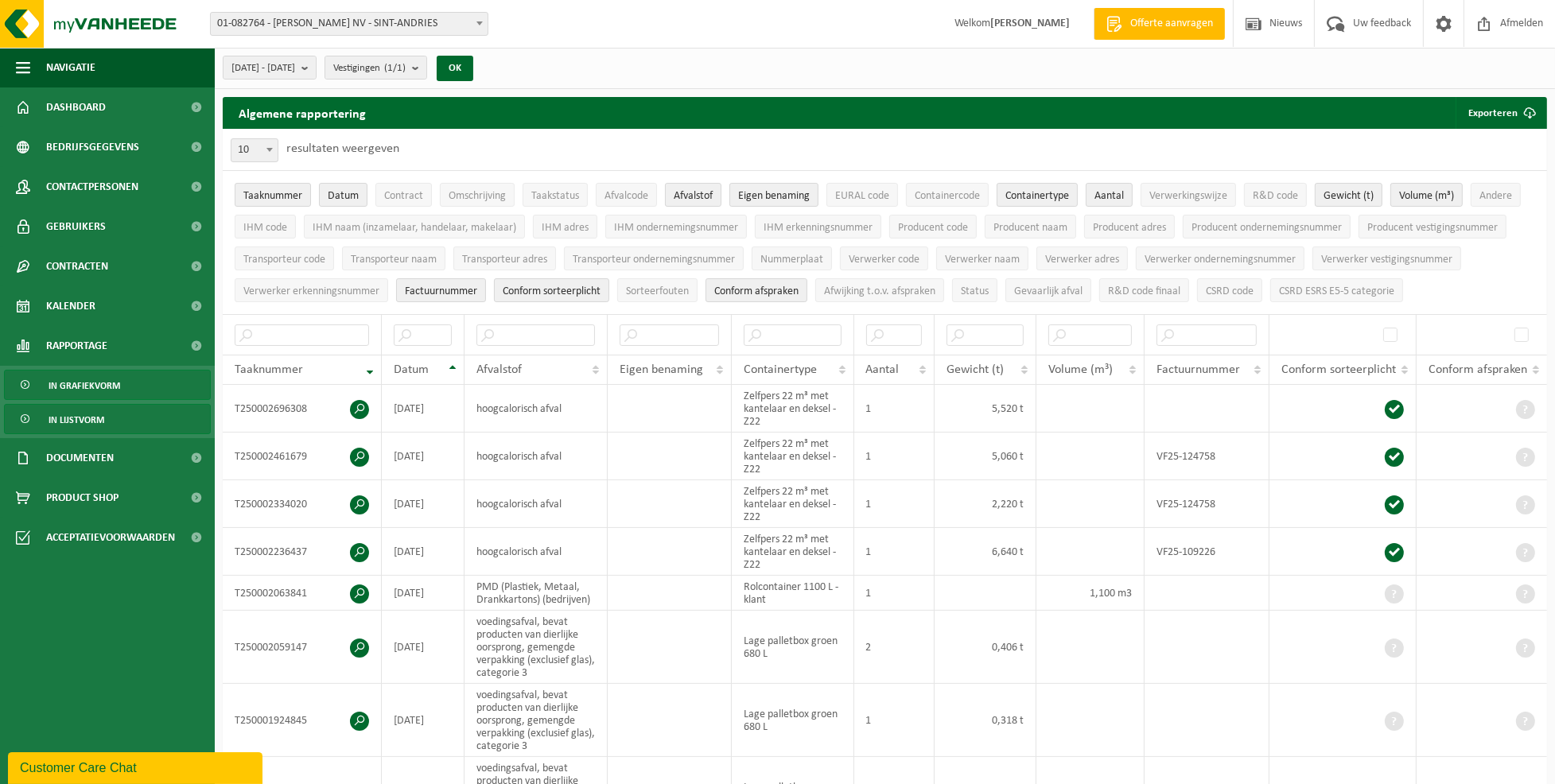
click at [100, 387] on span "In grafiekvorm" at bounding box center [84, 385] width 72 height 30
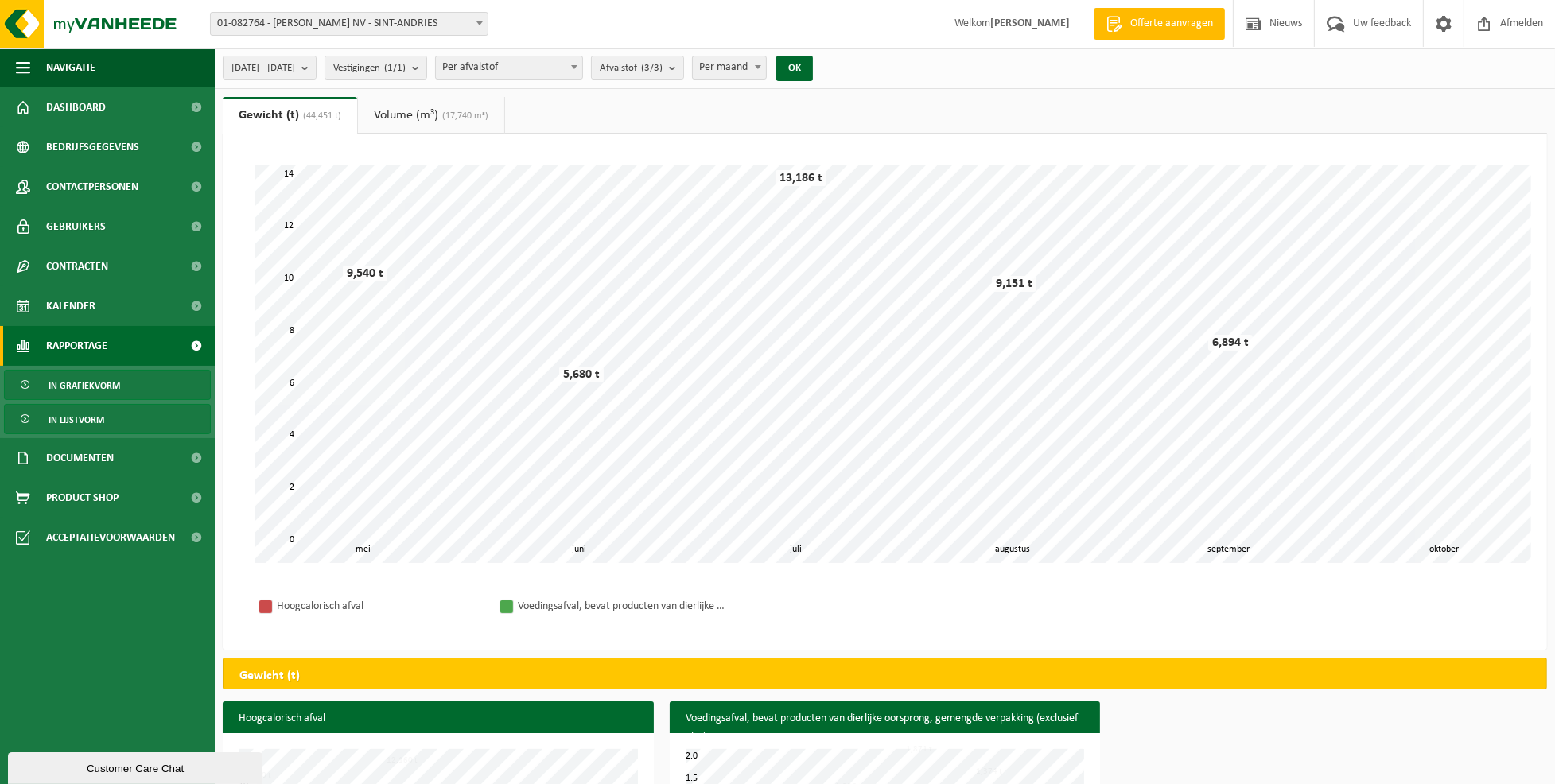
click at [94, 408] on span "In lijstvorm" at bounding box center [76, 419] width 55 height 30
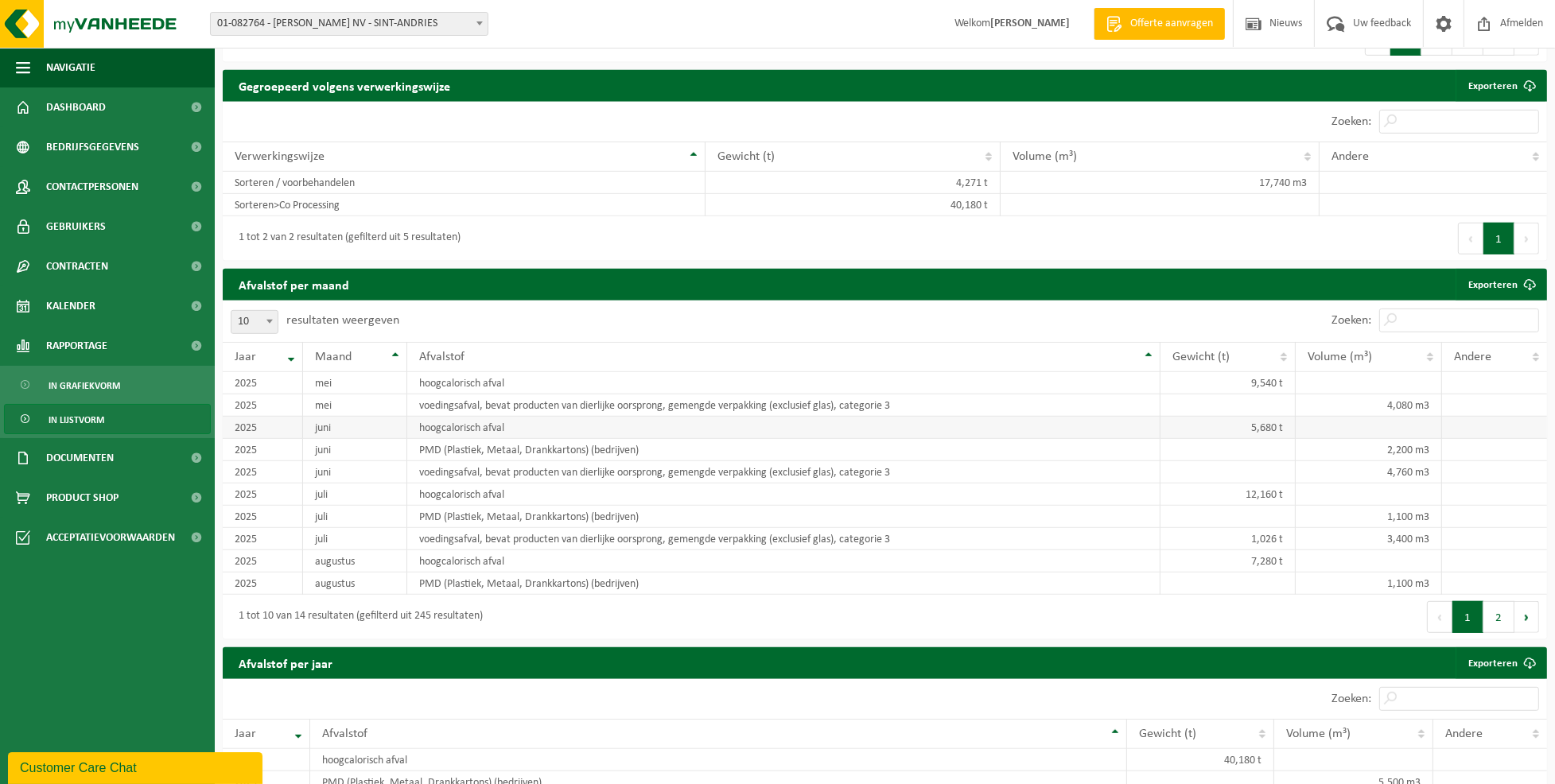
scroll to position [954, 0]
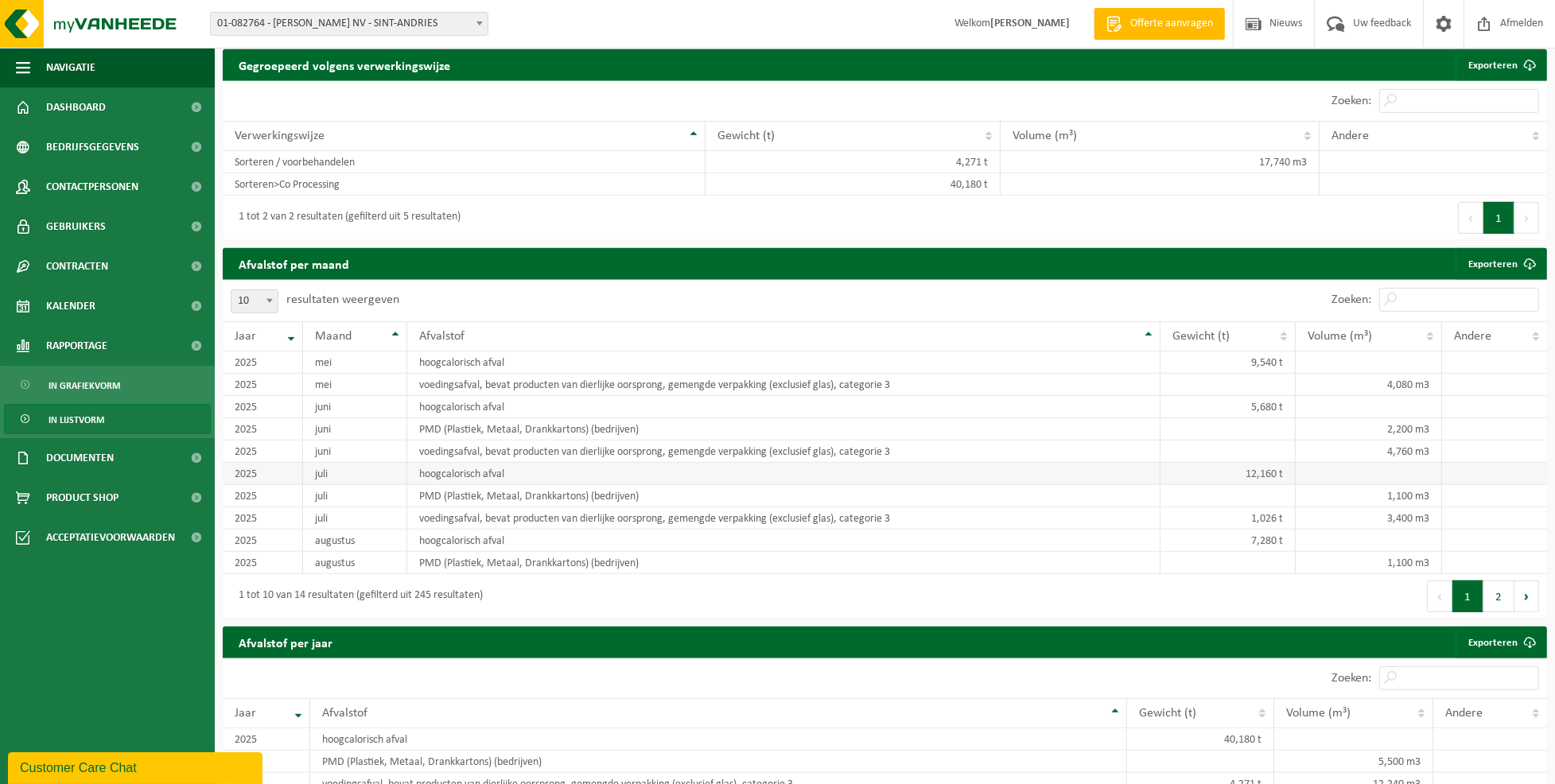
click at [564, 473] on td "hoogcalorisch afval" at bounding box center [783, 474] width 753 height 22
click at [546, 518] on td "voedingsafval, bevat producten van dierlijke oorsprong, gemengde verpakking (ex…" at bounding box center [783, 518] width 753 height 22
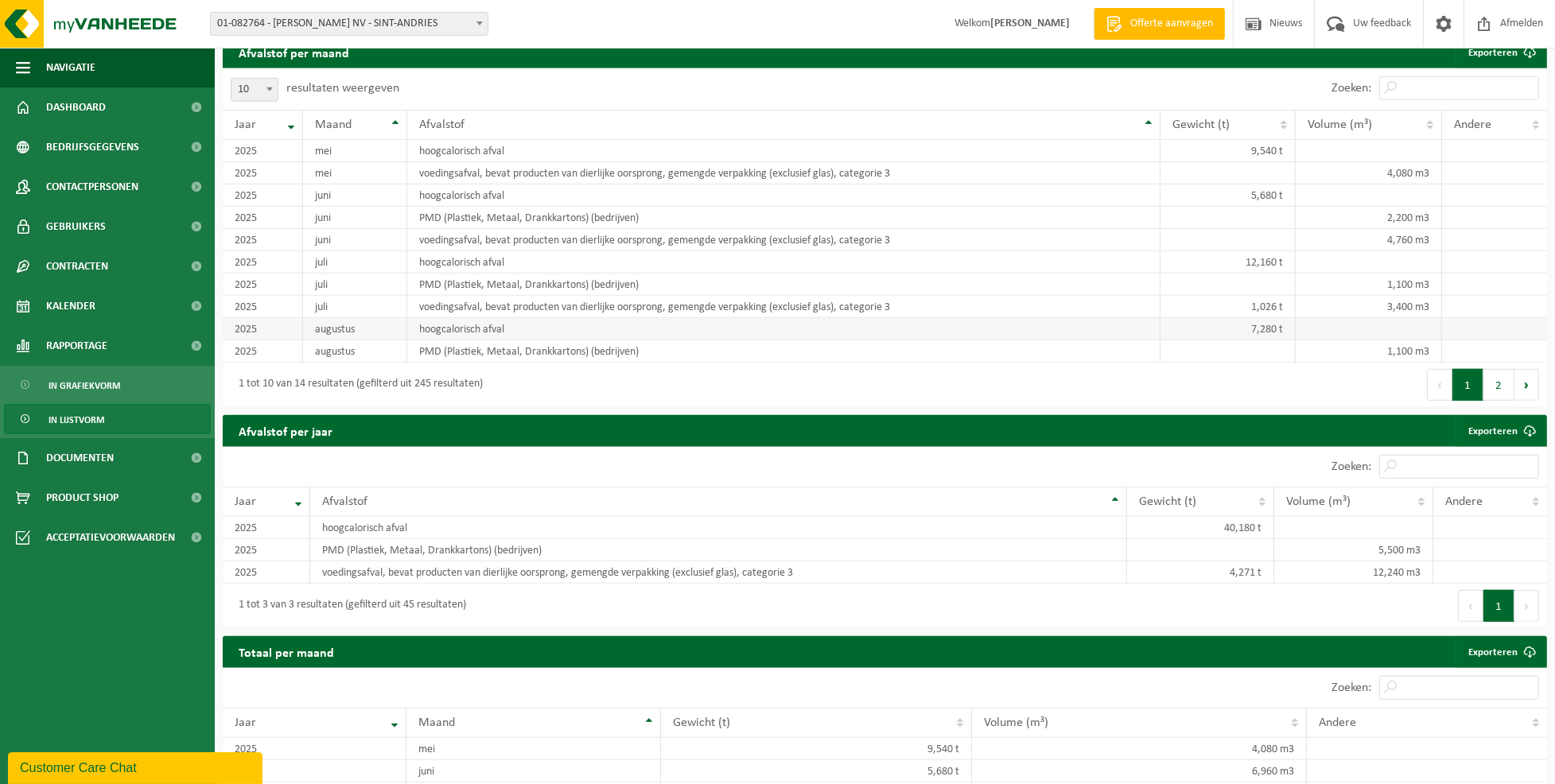
scroll to position [1059, 0]
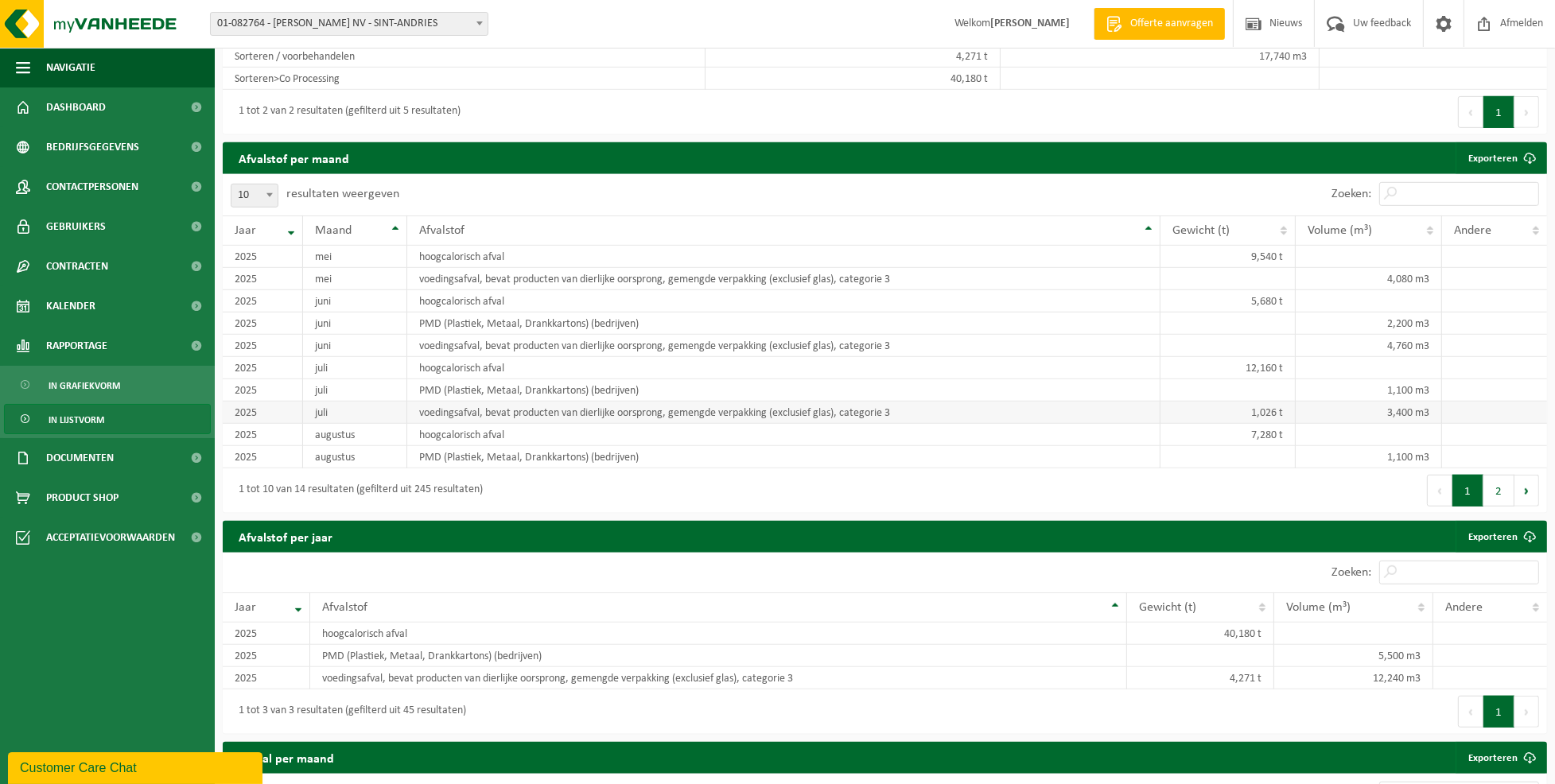
click at [519, 413] on td "voedingsafval, bevat producten van dierlijke oorsprong, gemengde verpakking (ex…" at bounding box center [783, 412] width 753 height 22
click at [1263, 437] on td "7,280 t" at bounding box center [1228, 435] width 136 height 22
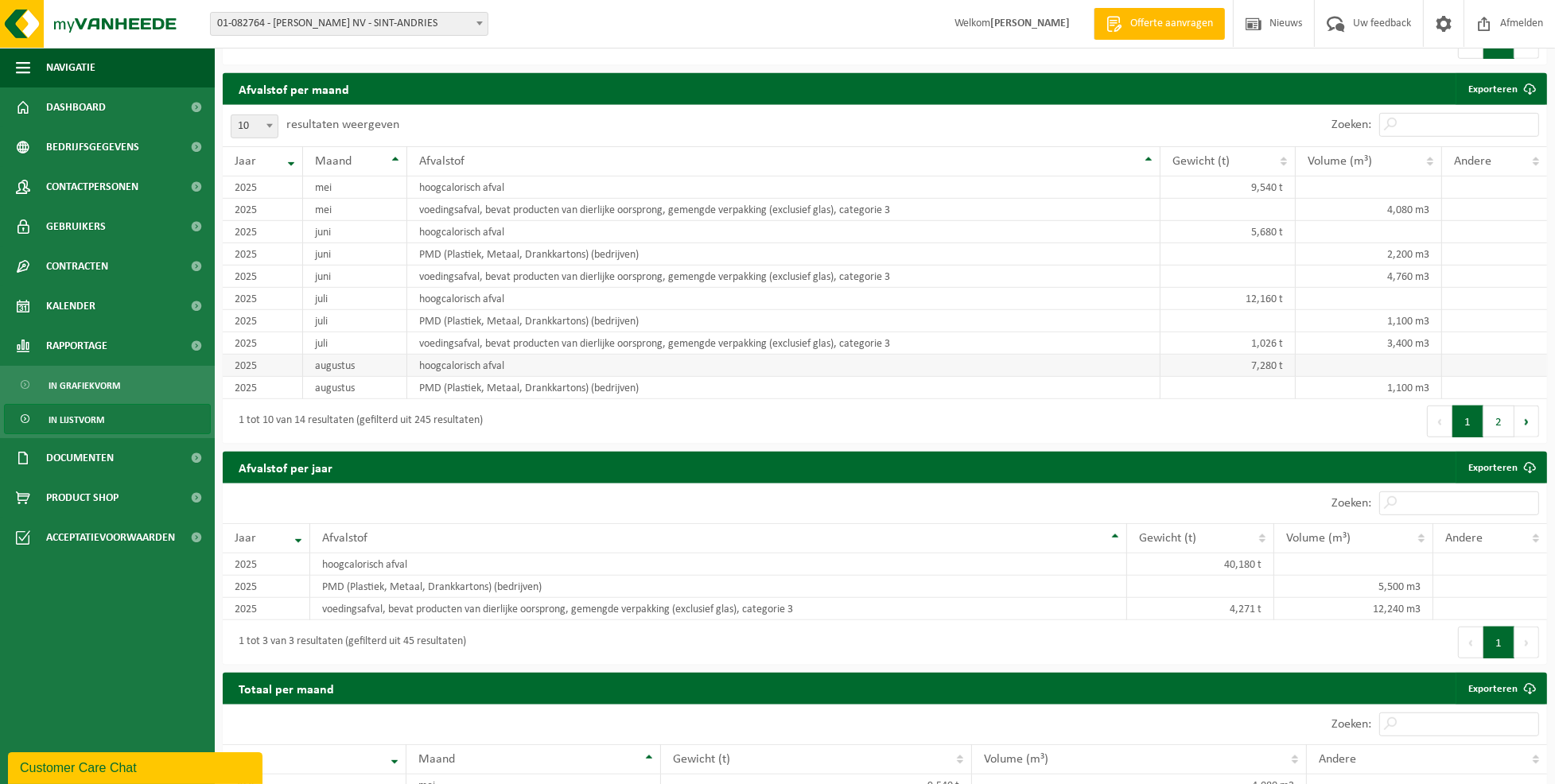
scroll to position [1165, 0]
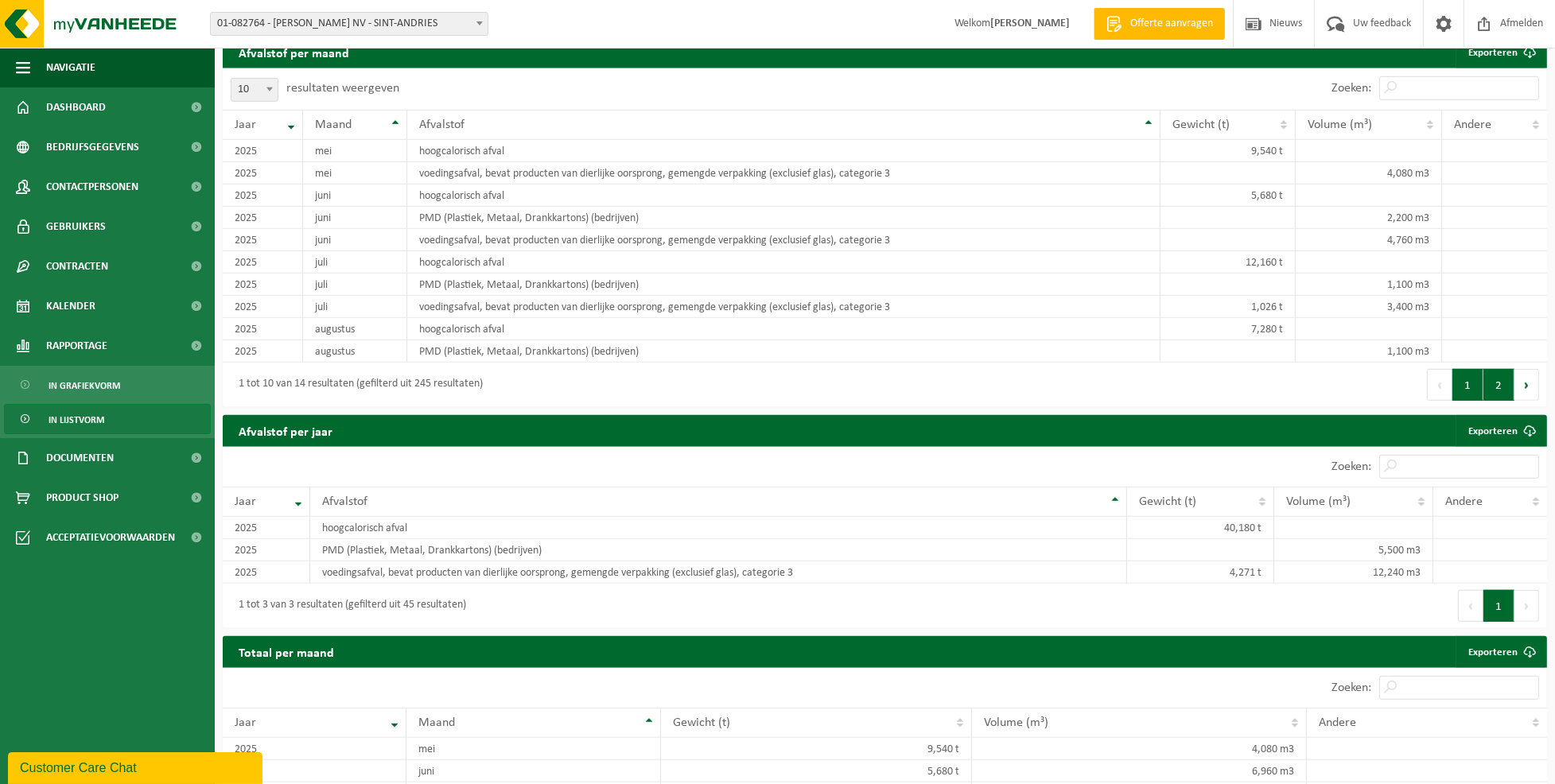
click at [1498, 389] on button "2" at bounding box center [1499, 384] width 31 height 32
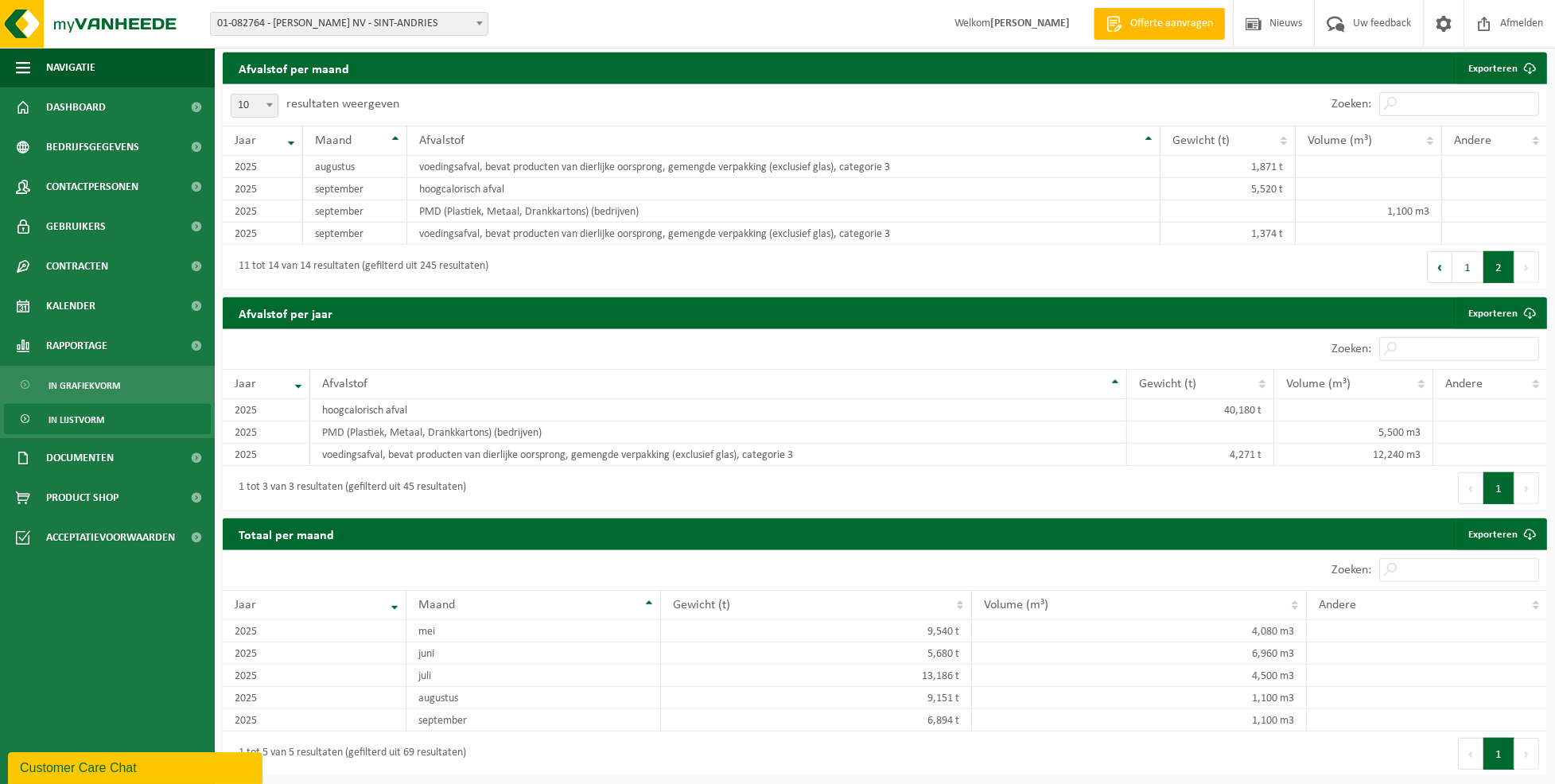
scroll to position [1150, 0]
click at [571, 464] on td "voedingsafval, bevat producten van dierlijke oorsprong, gemengde verpakking (ex…" at bounding box center [719, 454] width 818 height 22
click at [763, 458] on td "voedingsafval, bevat producten van dierlijke oorsprong, gemengde verpakking (ex…" at bounding box center [719, 454] width 818 height 22
click at [1240, 451] on td "4,271 t" at bounding box center [1200, 454] width 147 height 22
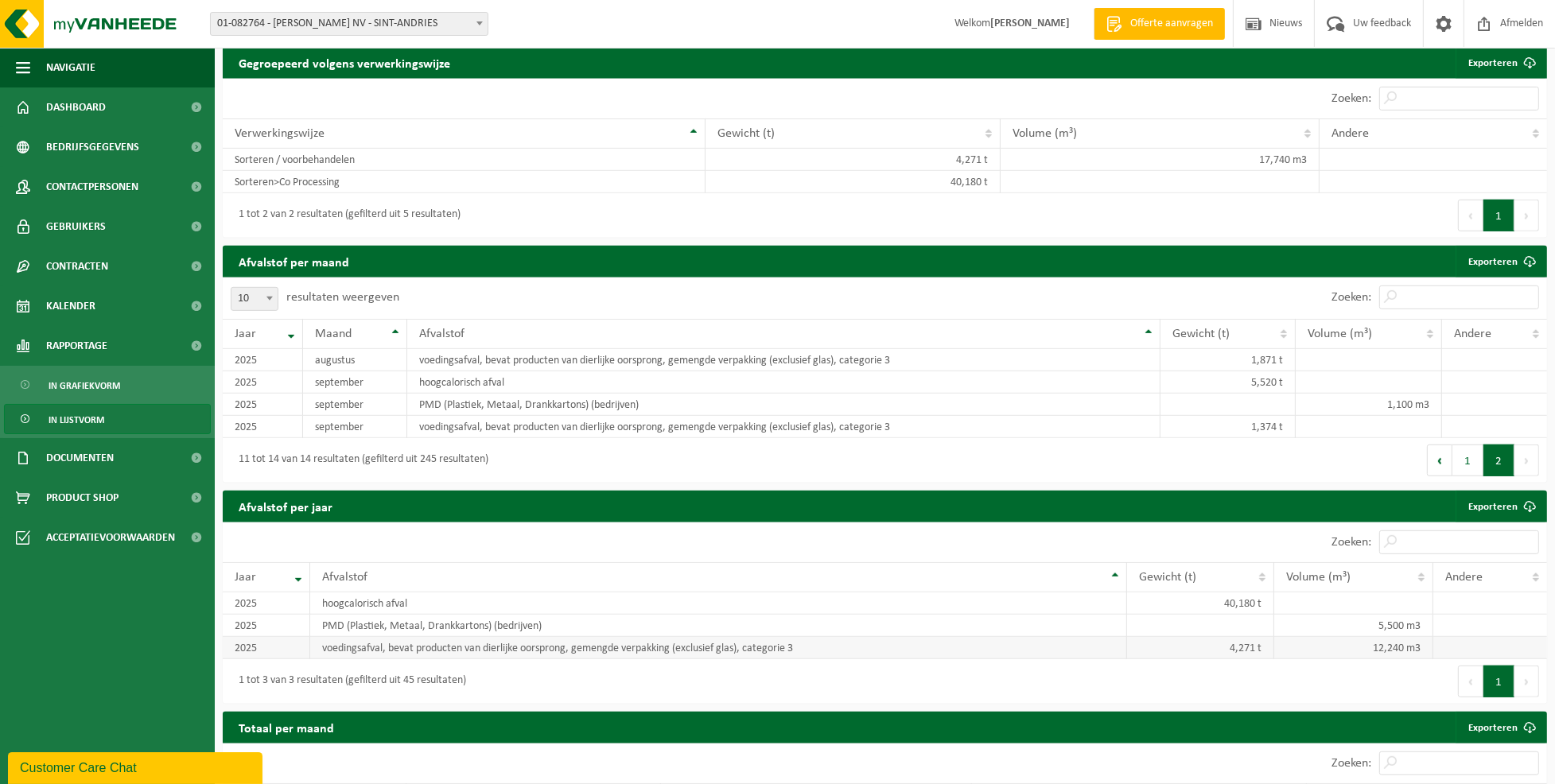
scroll to position [938, 0]
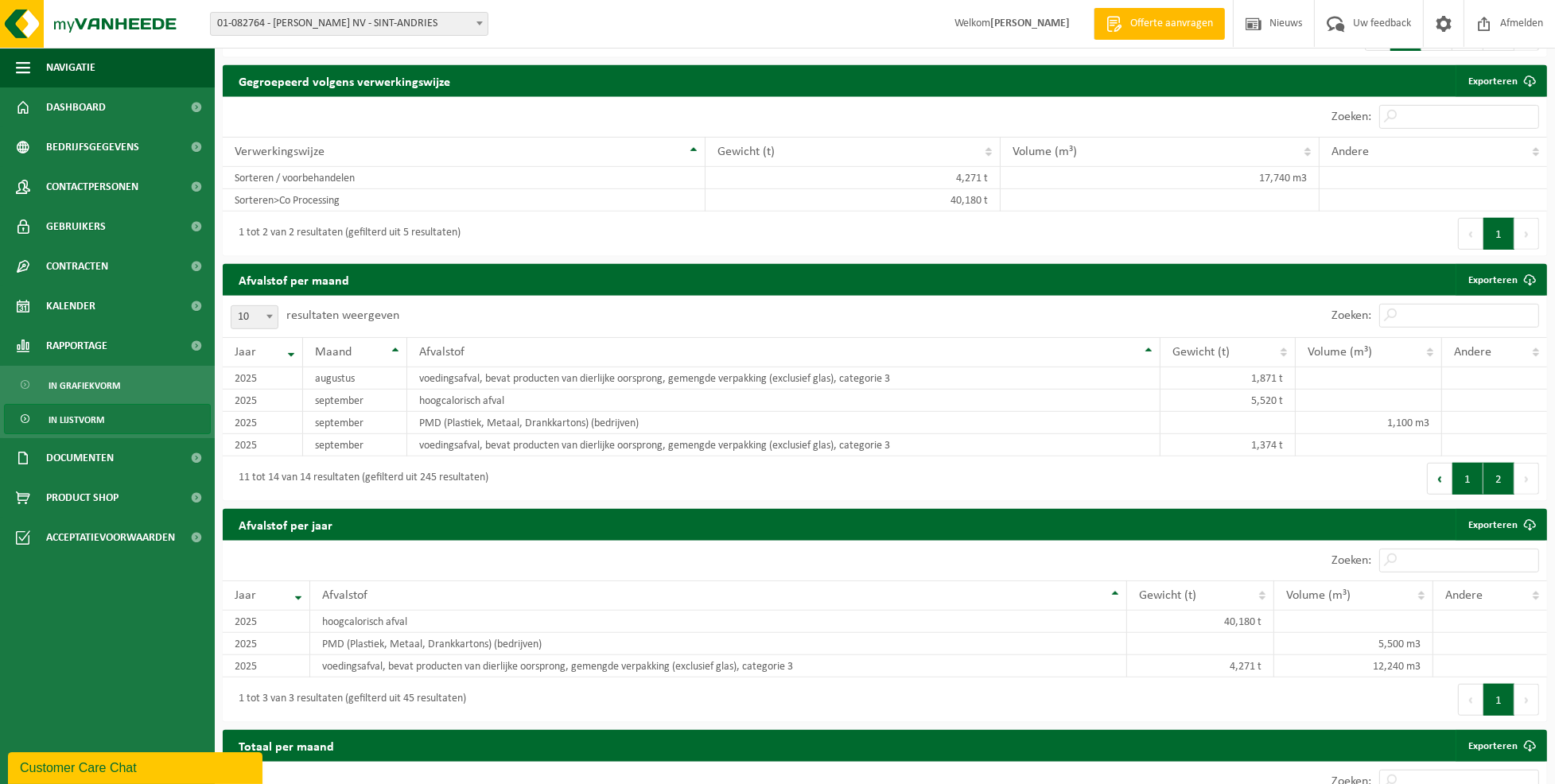
click at [1469, 477] on button "1" at bounding box center [1467, 478] width 31 height 32
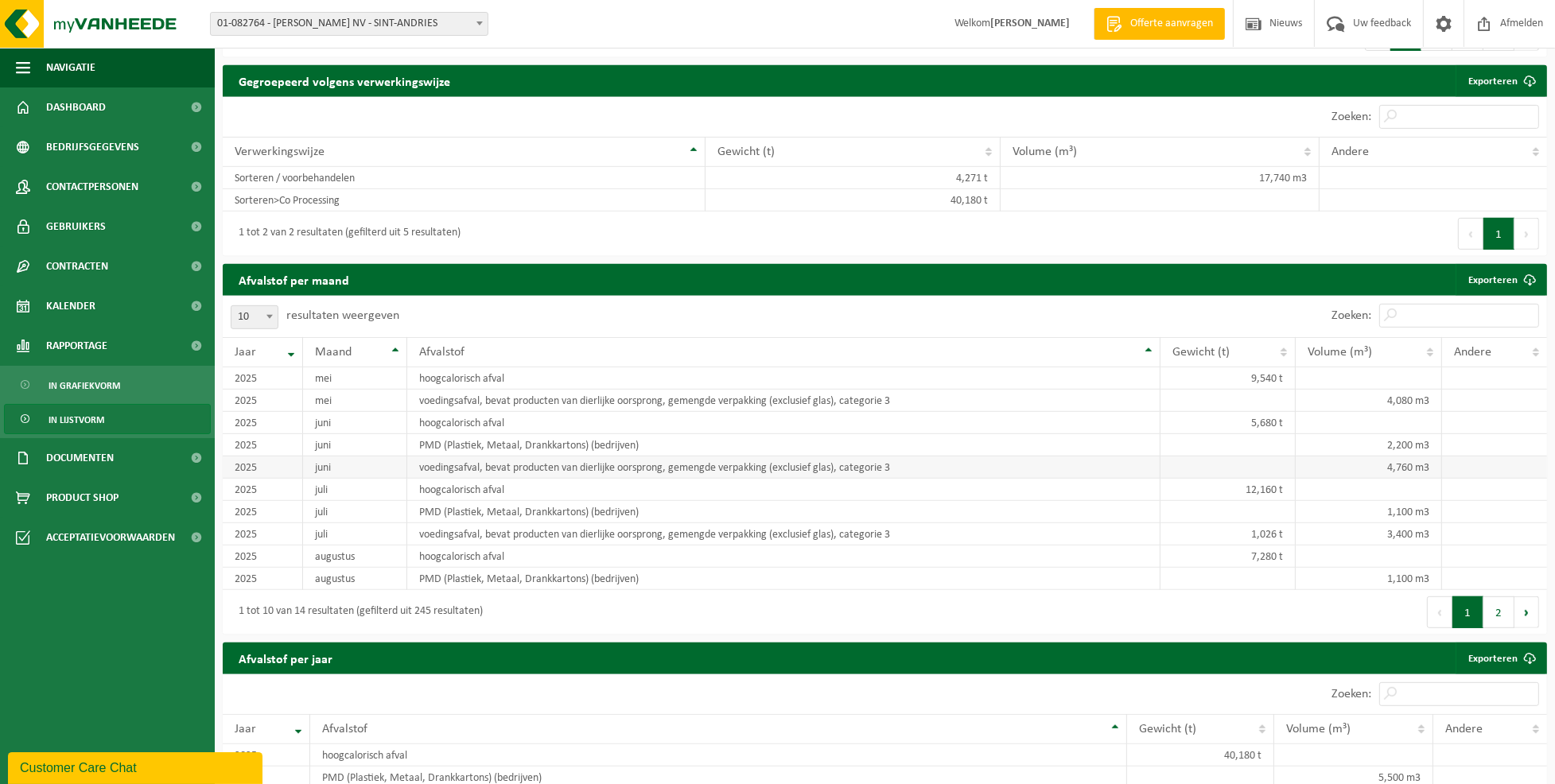
click at [815, 464] on td "voedingsafval, bevat producten van dierlijke oorsprong, gemengde verpakking (ex…" at bounding box center [783, 467] width 753 height 22
click at [1427, 464] on td "4,760 m3" at bounding box center [1369, 467] width 147 height 22
click at [478, 22] on b at bounding box center [479, 23] width 6 height 4
click at [634, 20] on div "Vestiging: 01-080463 - BELGOMILK SCHOTEN - SCHOTEN 10-762748 - MILCOBEL GROUP 1…" at bounding box center [778, 24] width 1555 height 49
click at [483, 21] on span at bounding box center [479, 23] width 16 height 20
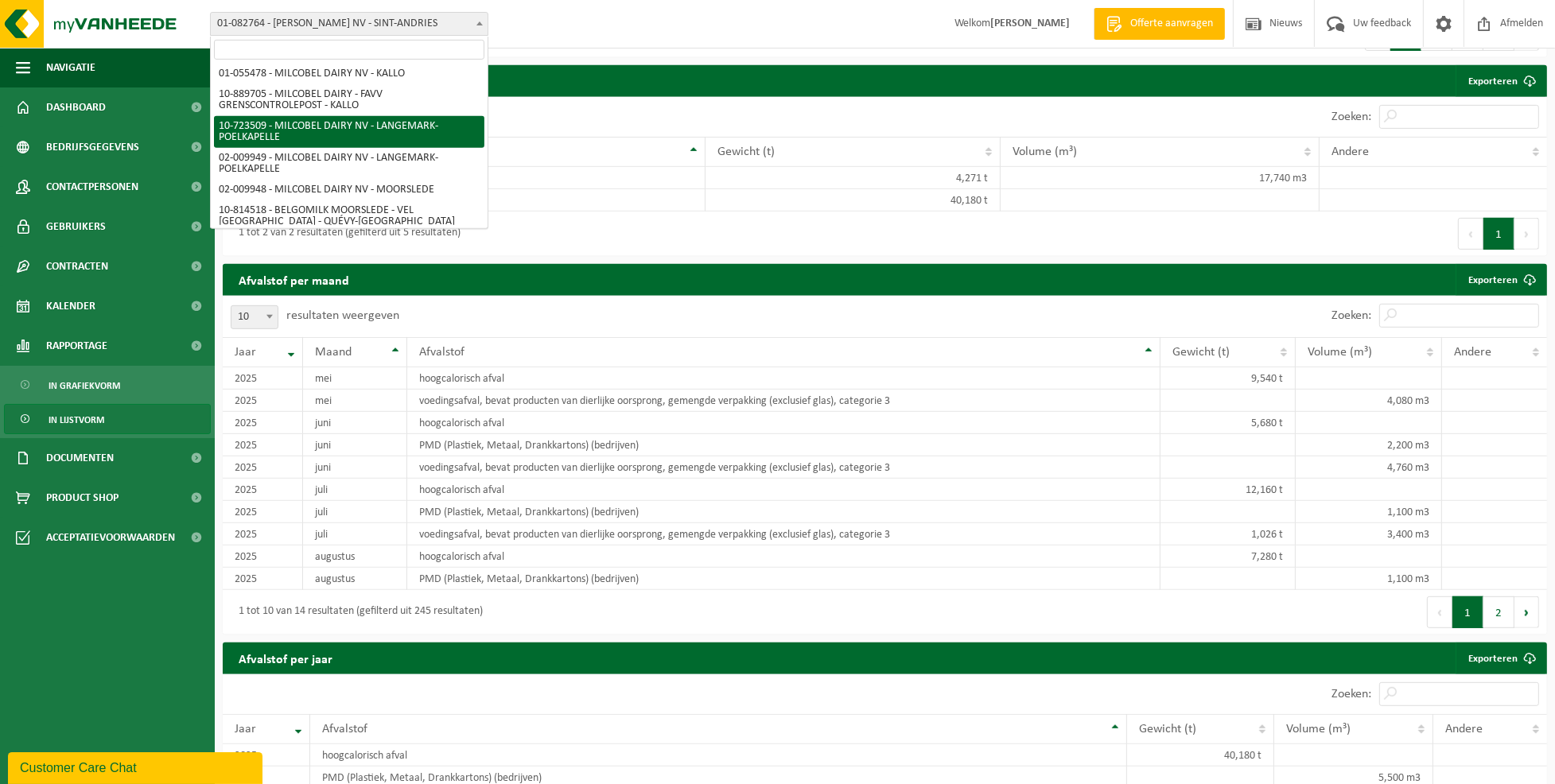
scroll to position [211, 0]
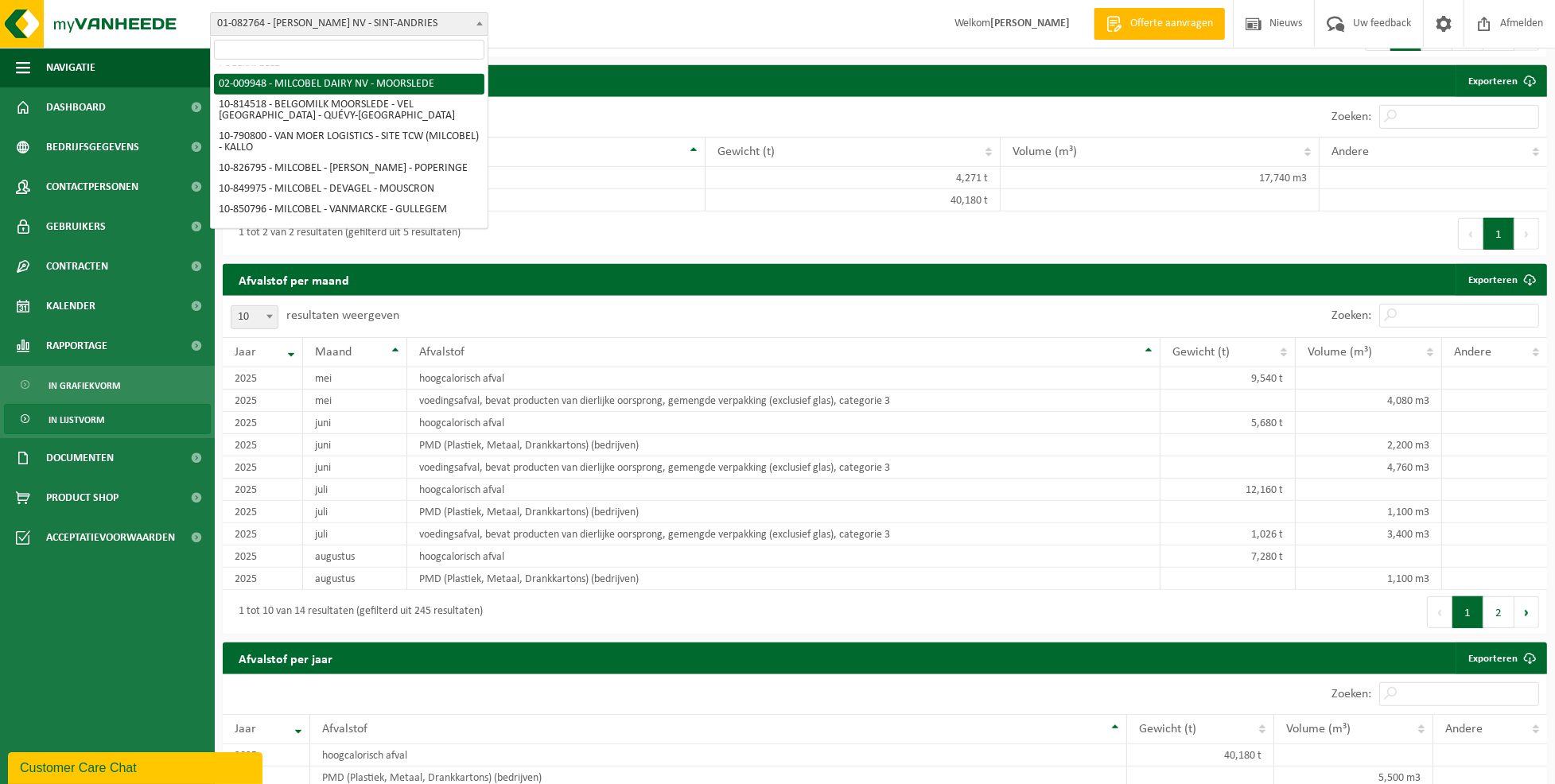
select select "1949"
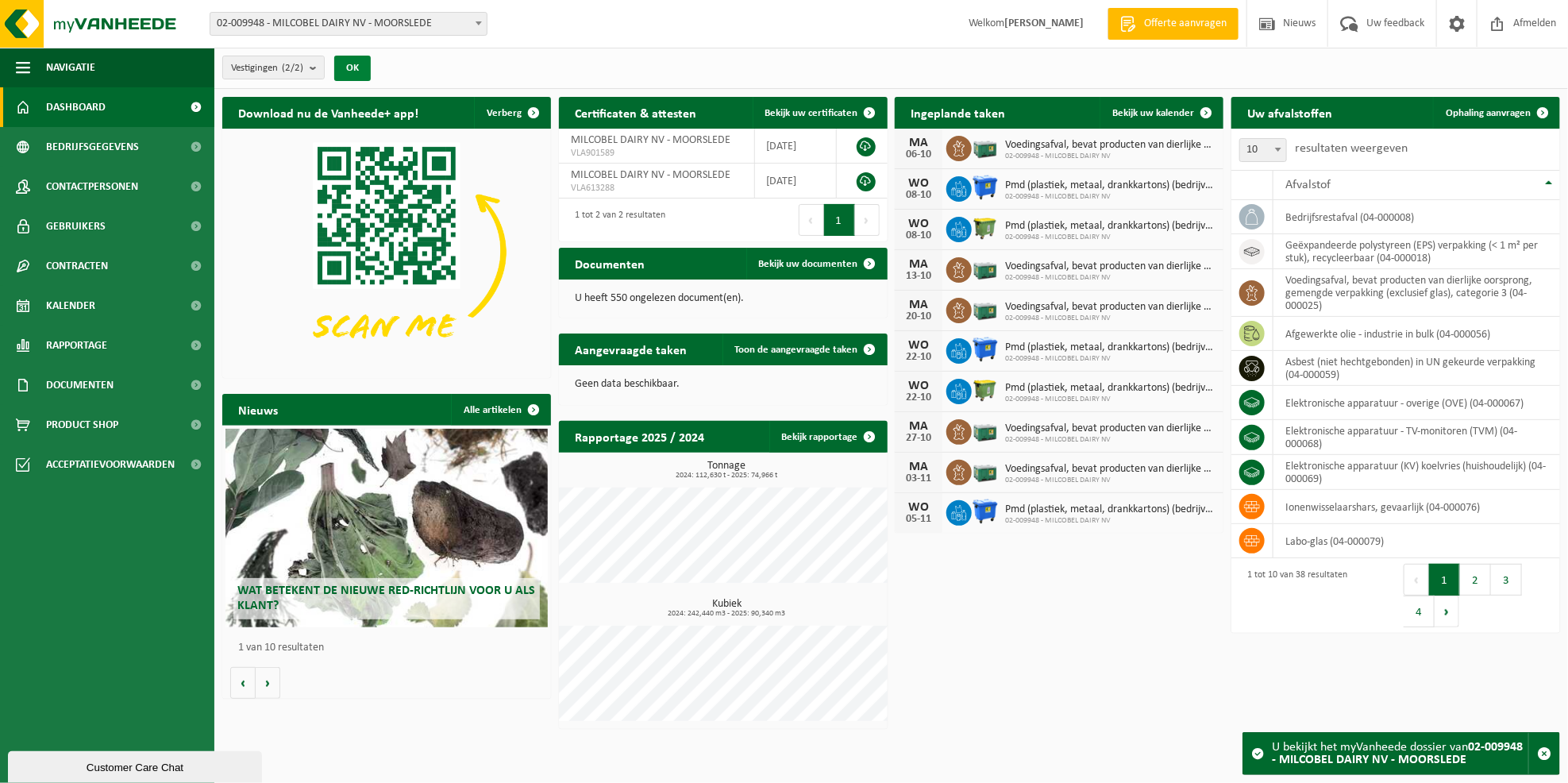
click at [363, 64] on button "OK" at bounding box center [352, 68] width 37 height 26
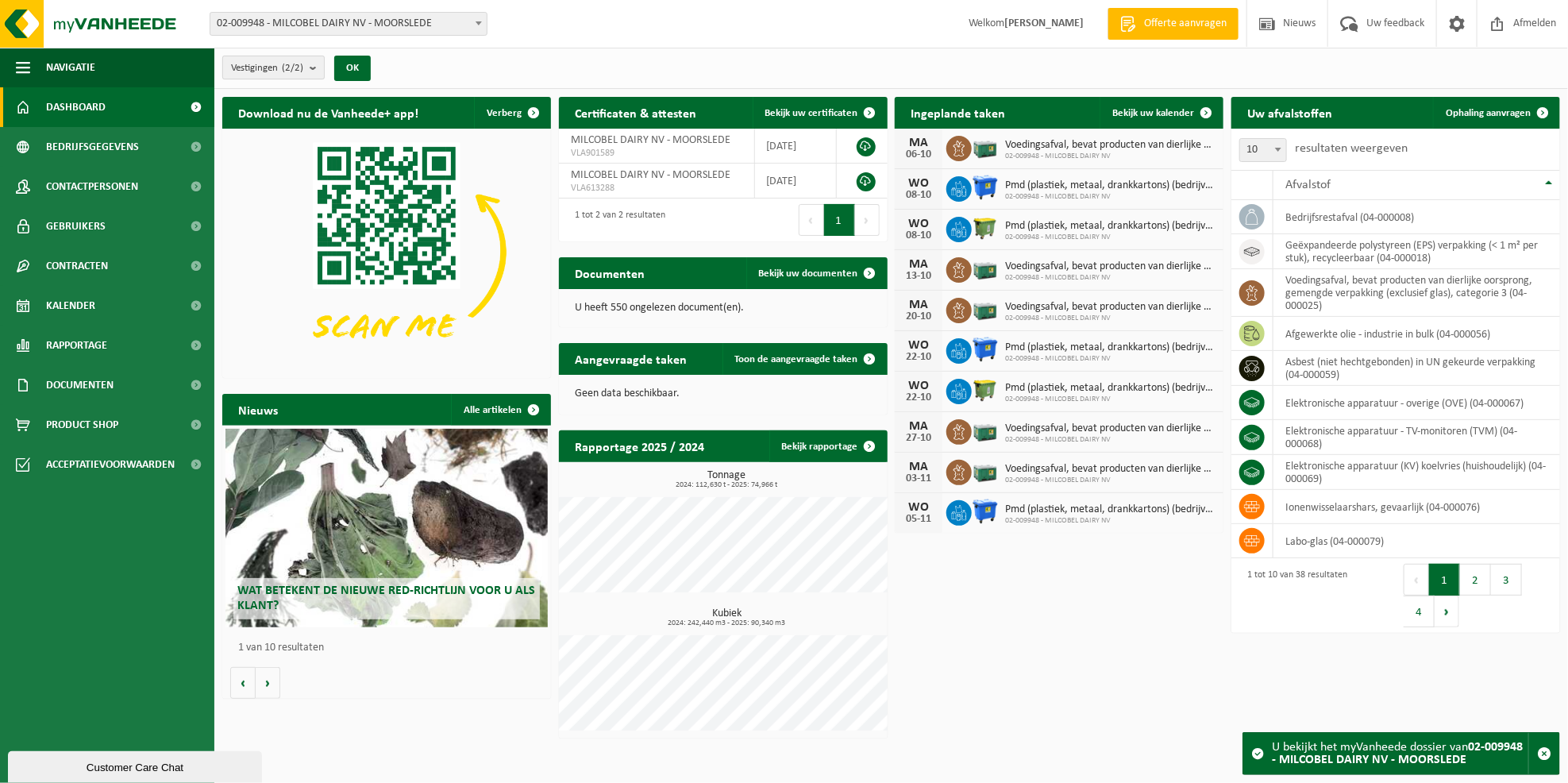
click at [314, 65] on b "submit" at bounding box center [317, 67] width 14 height 22
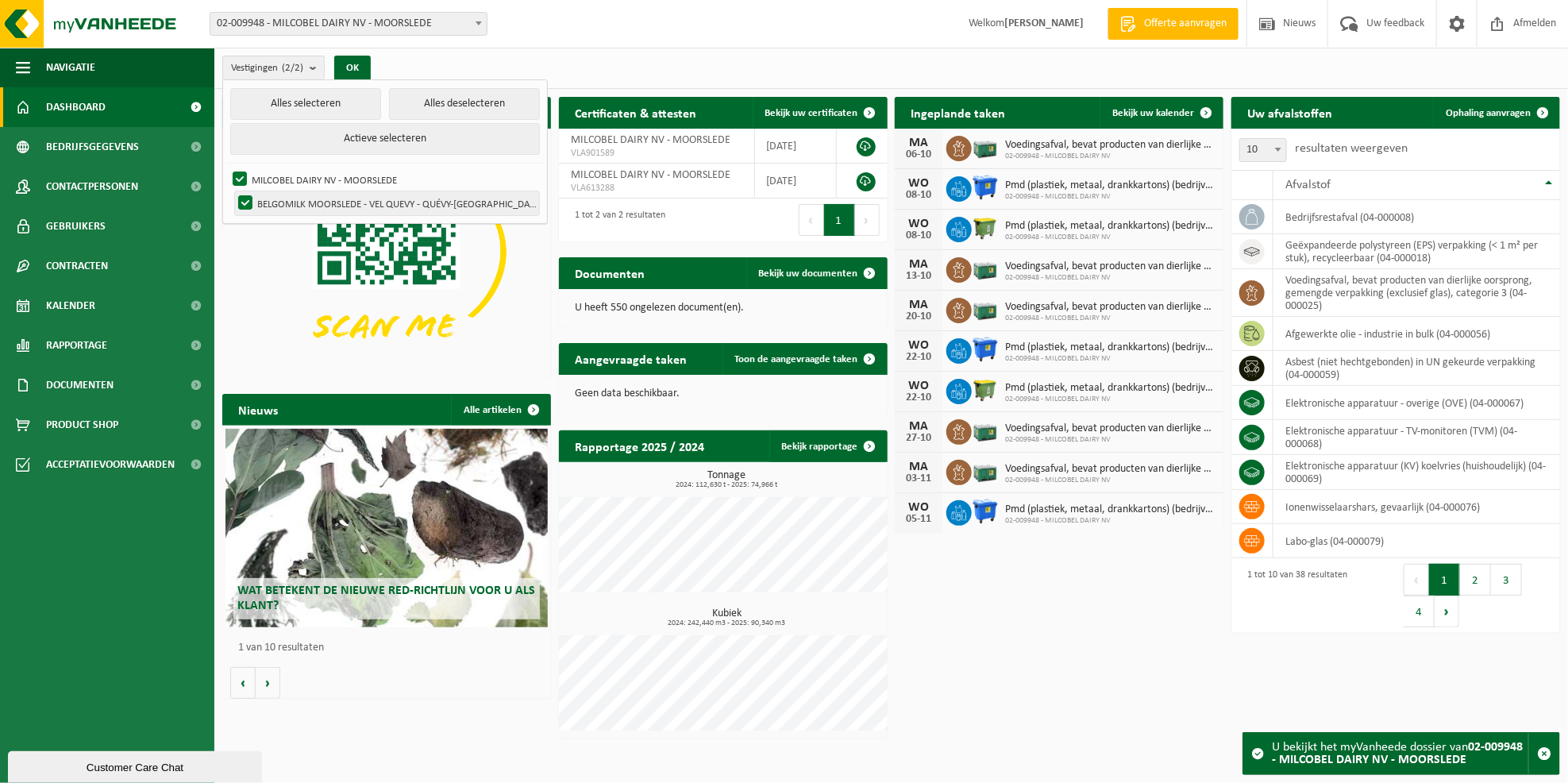
click at [244, 202] on label "BELGOMILK MOORSLEDE - [PERSON_NAME]-[GEOGRAPHIC_DATA]" at bounding box center [386, 203] width 304 height 24
click at [232, 191] on input "BELGOMILK MOORSLEDE - [PERSON_NAME]-[GEOGRAPHIC_DATA]" at bounding box center [232, 191] width 1 height 1
checkbox input "false"
click at [359, 64] on button "OK" at bounding box center [352, 68] width 37 height 26
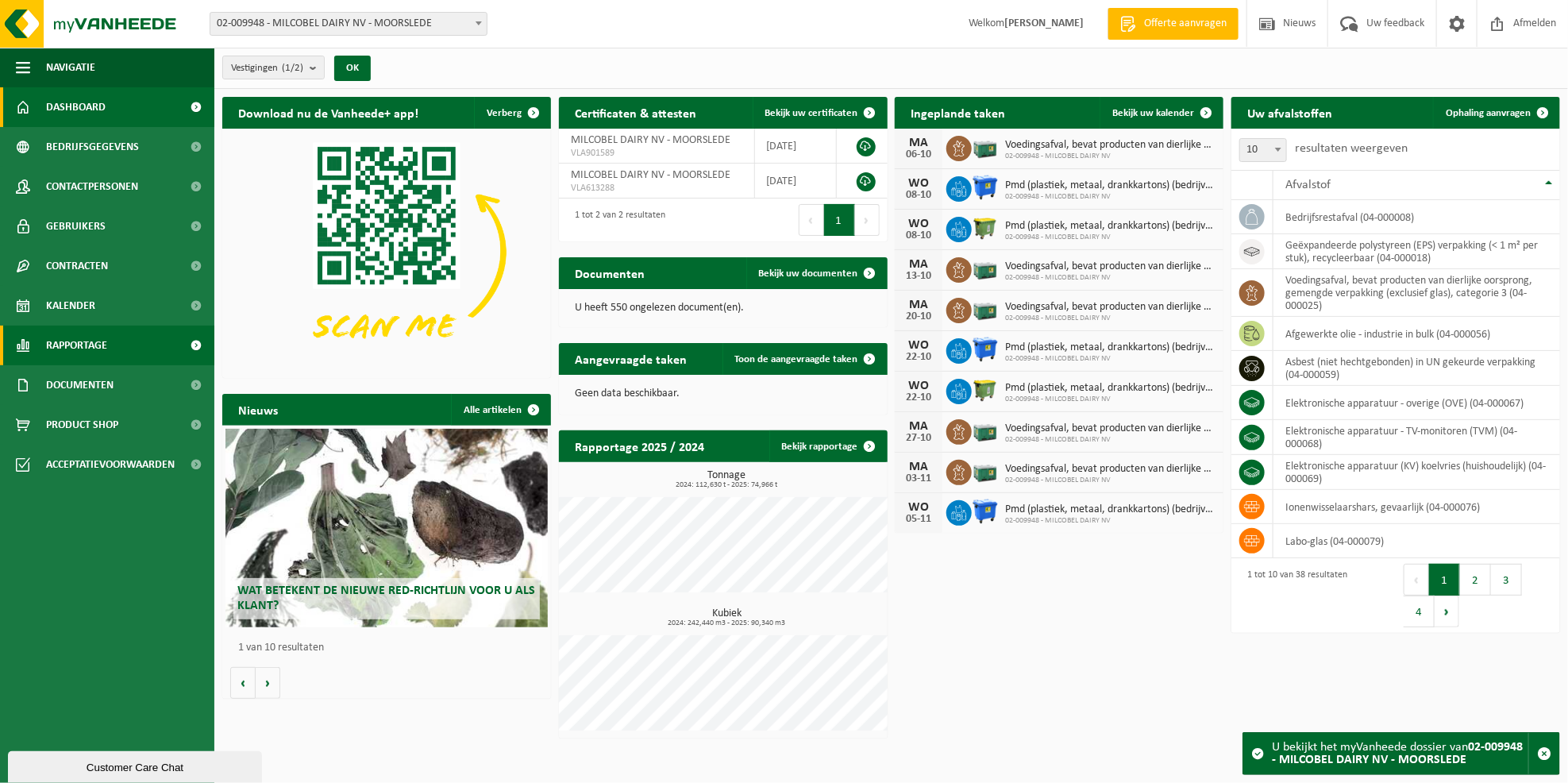
click at [62, 346] on span "Rapportage" at bounding box center [77, 345] width 61 height 40
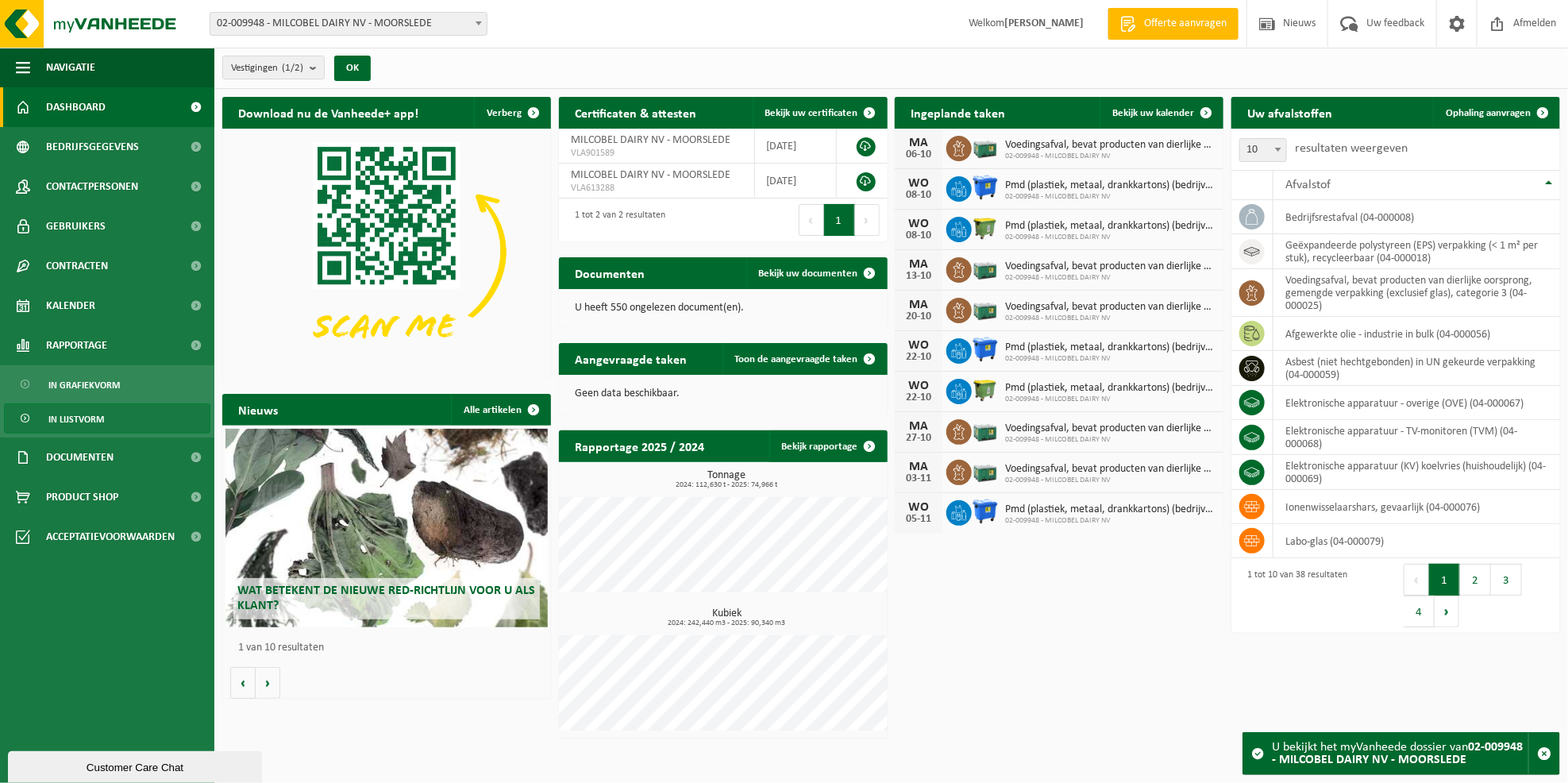
click at [89, 415] on span "In lijstvorm" at bounding box center [76, 419] width 55 height 30
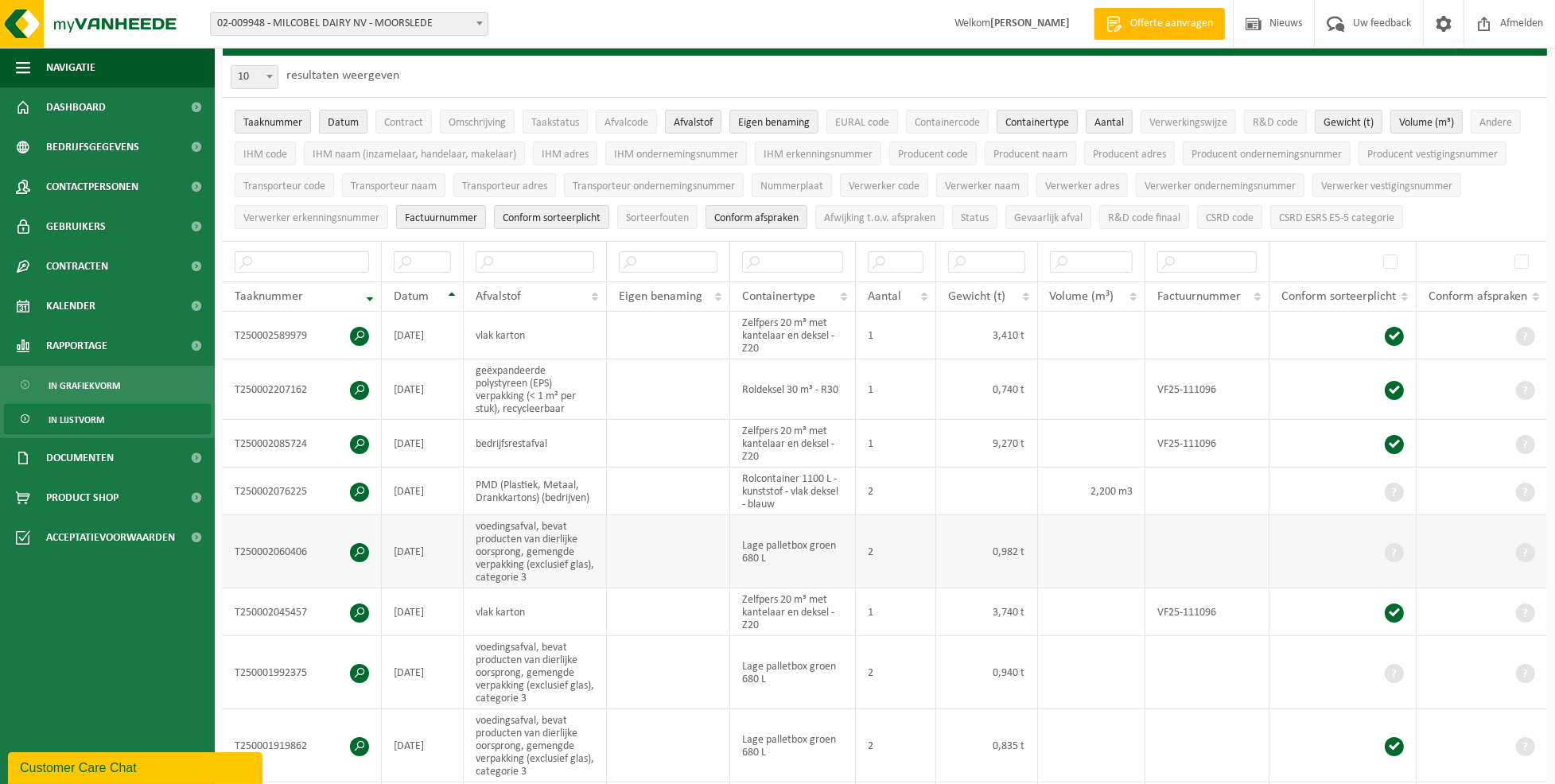
scroll to position [106, 0]
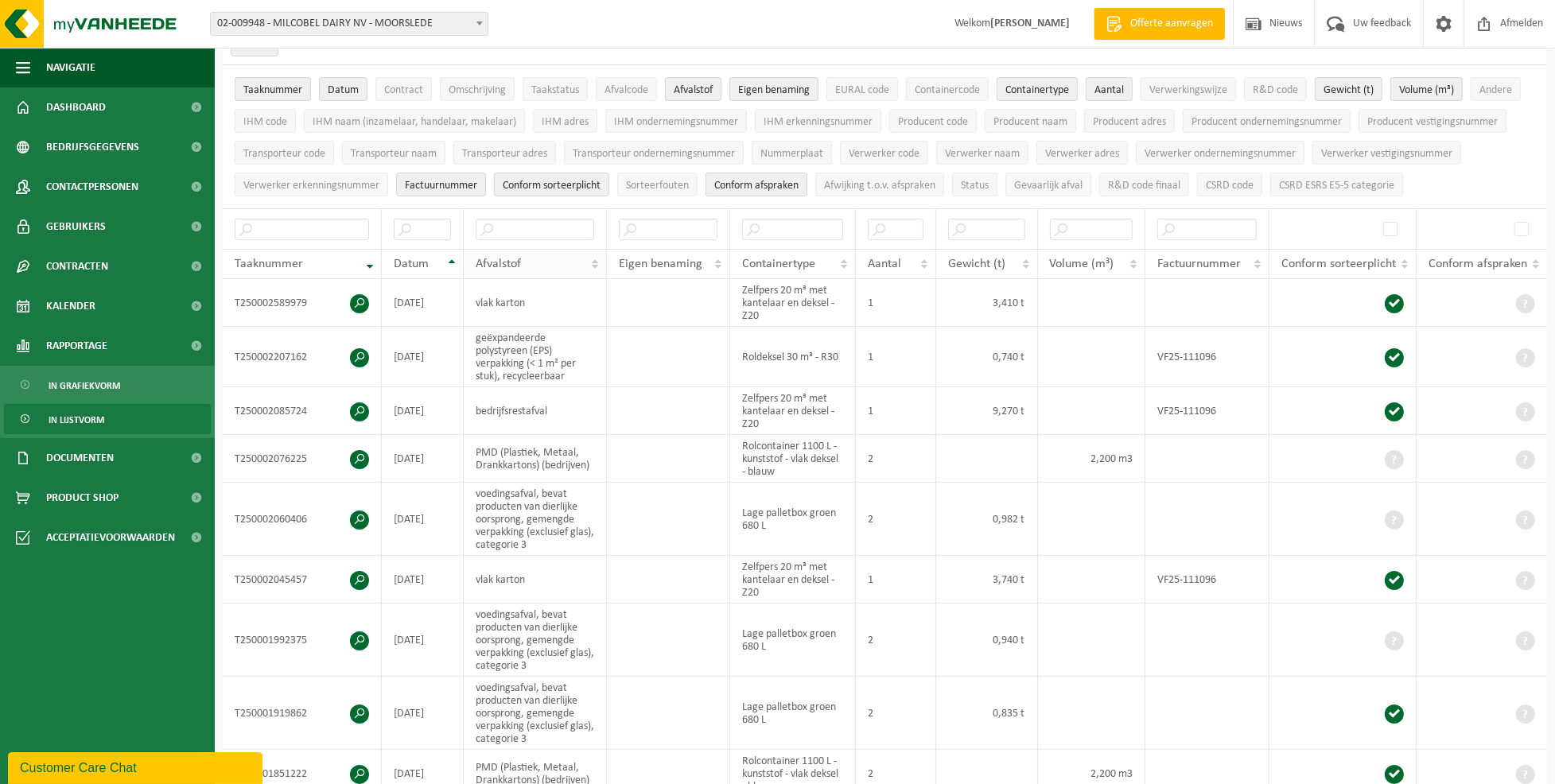
click at [599, 263] on th "Afvalstof" at bounding box center [535, 263] width 143 height 30
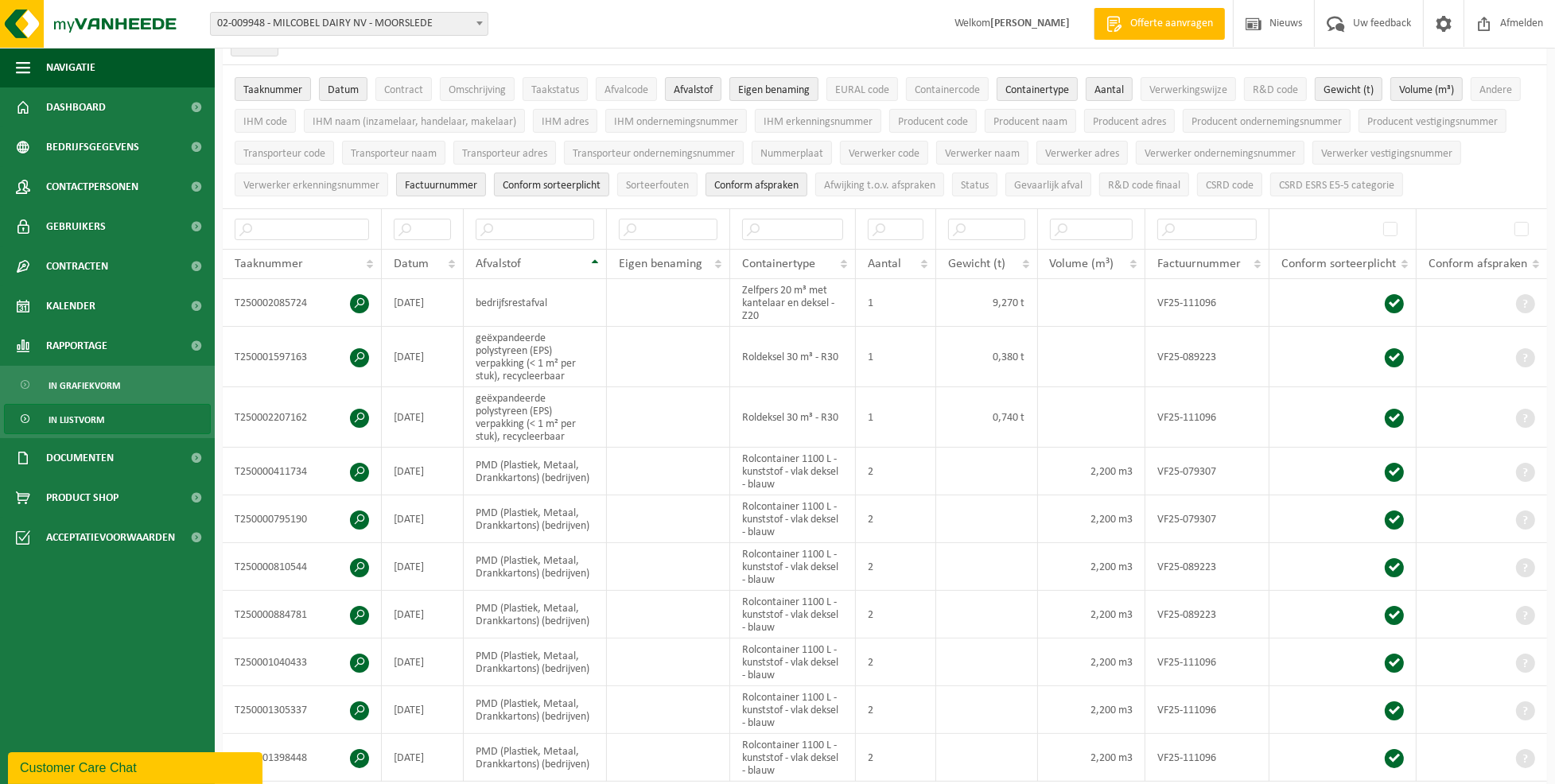
click at [596, 262] on th "Afvalstof" at bounding box center [535, 263] width 143 height 30
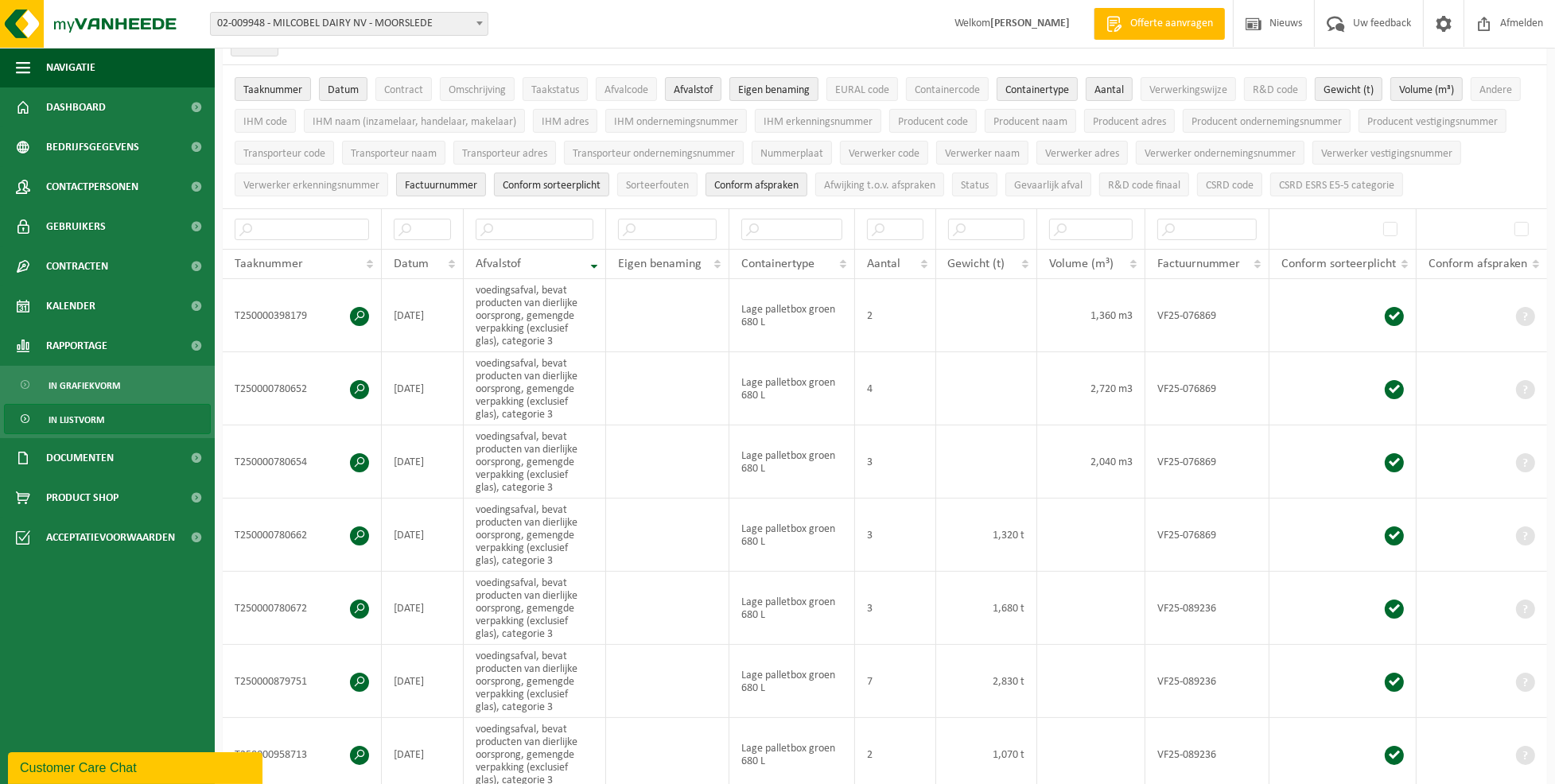
click at [596, 262] on th "Afvalstof" at bounding box center [535, 263] width 142 height 30
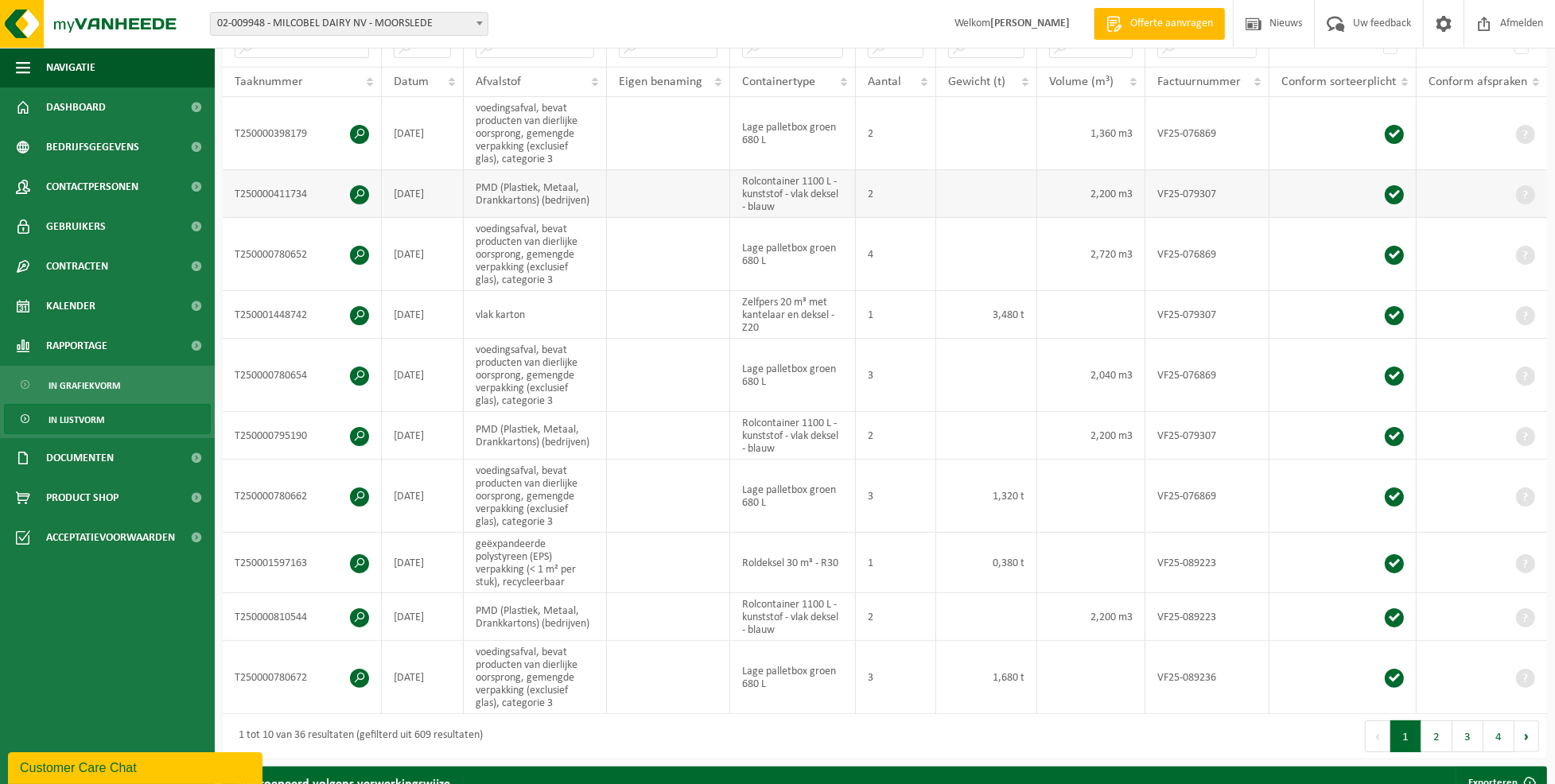
scroll to position [0, 0]
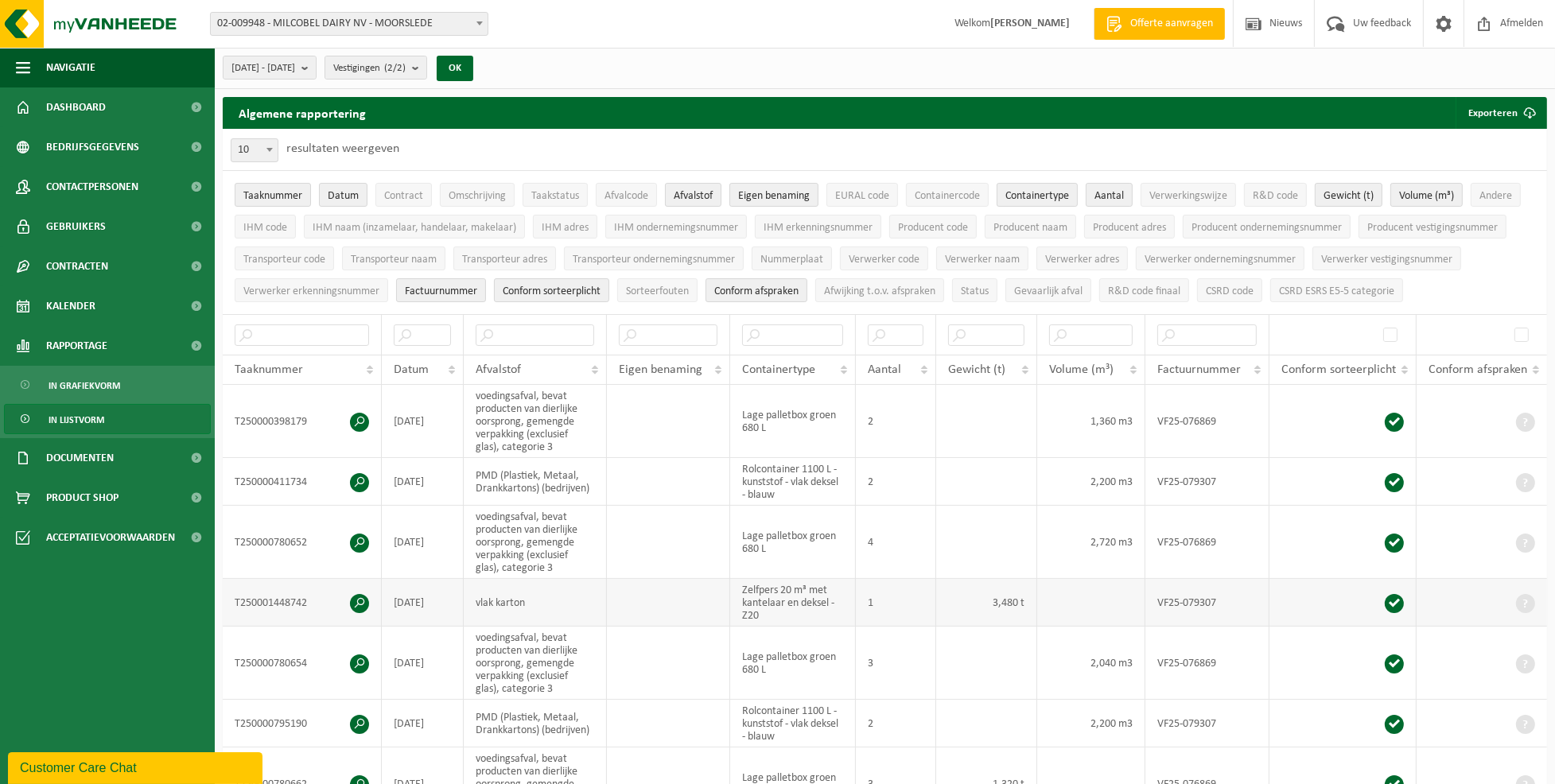
click at [689, 590] on td at bounding box center [668, 602] width 124 height 48
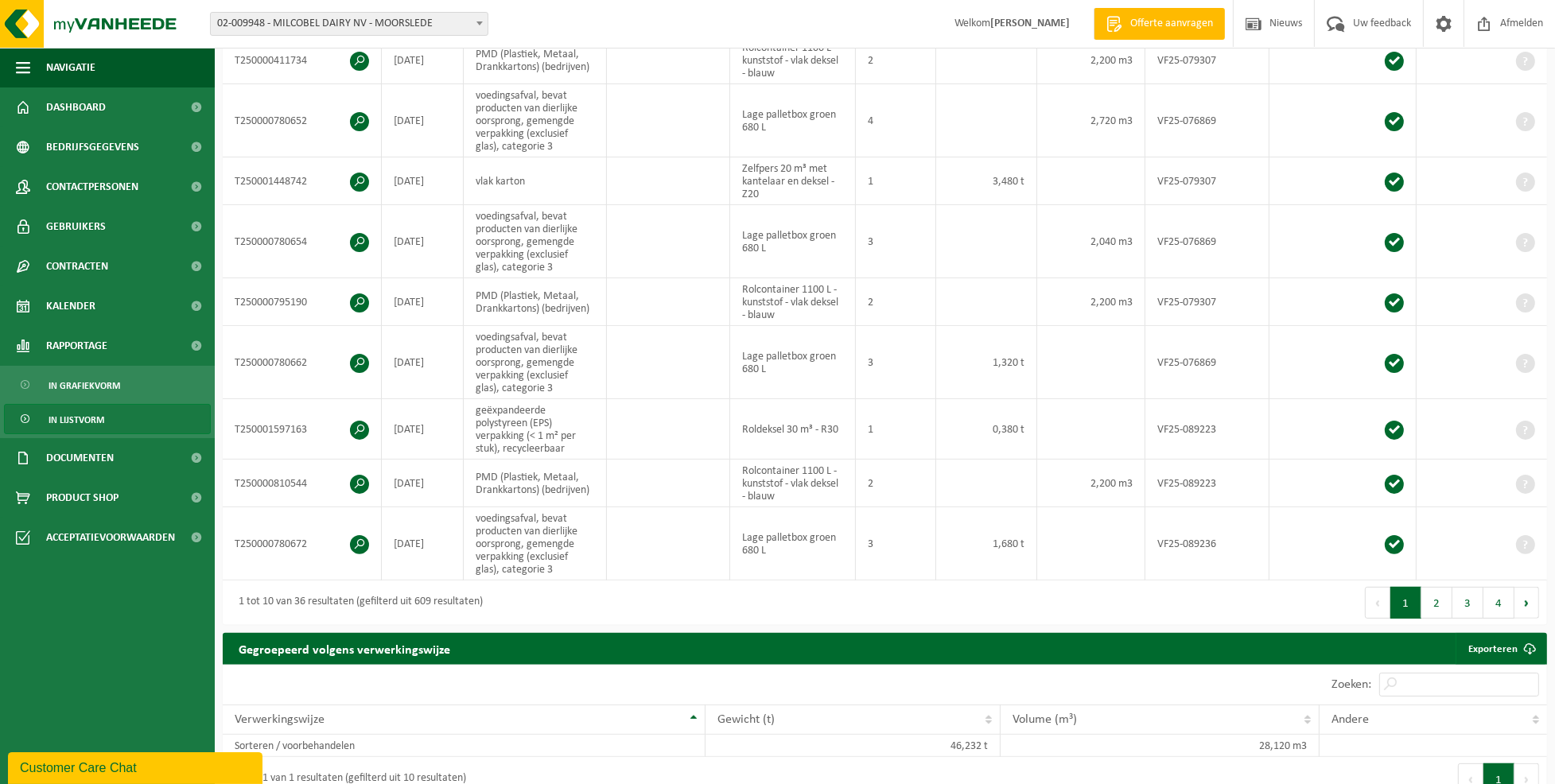
scroll to position [424, 0]
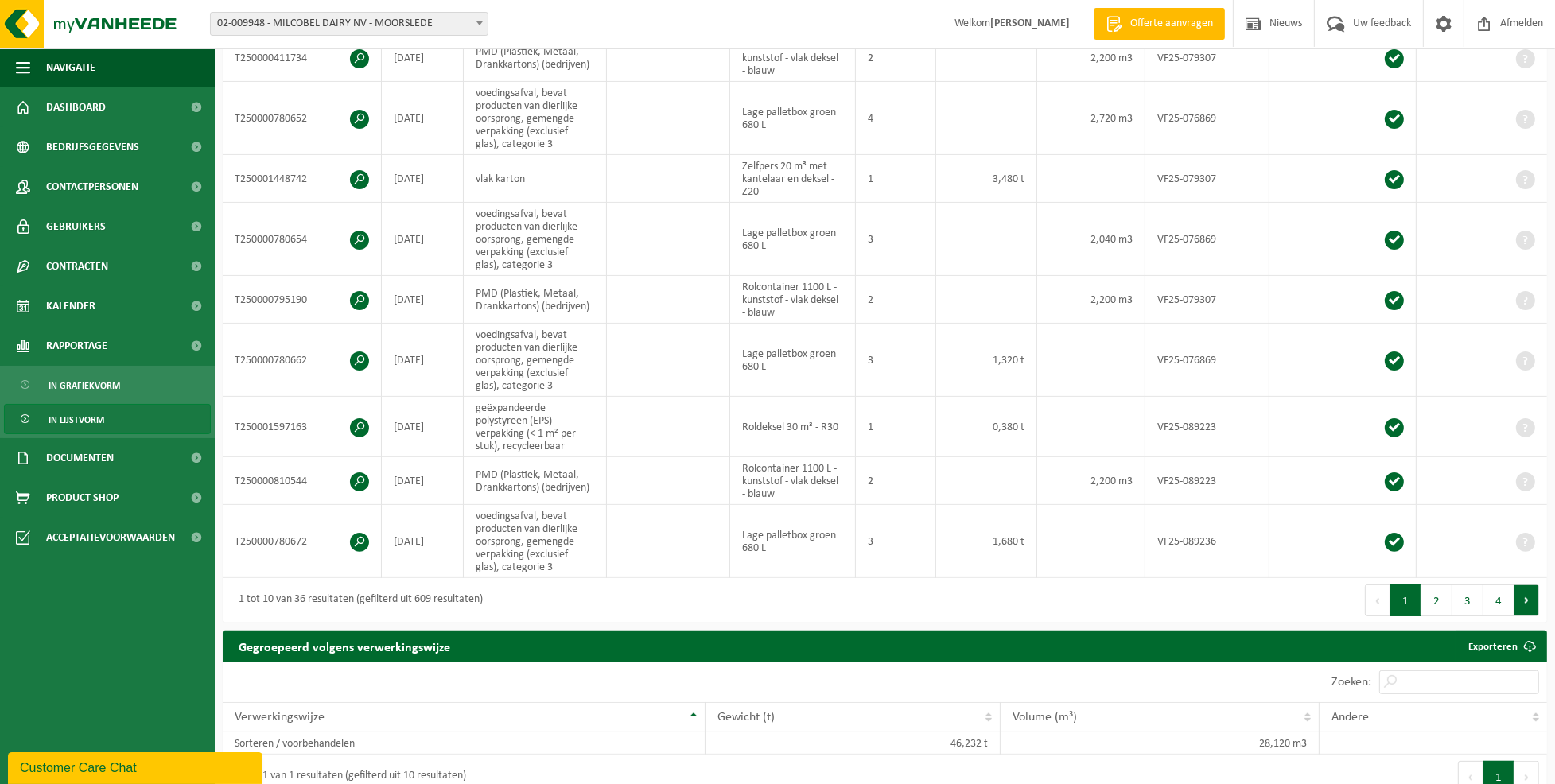
click at [1529, 600] on button "Volgende" at bounding box center [1526, 600] width 25 height 32
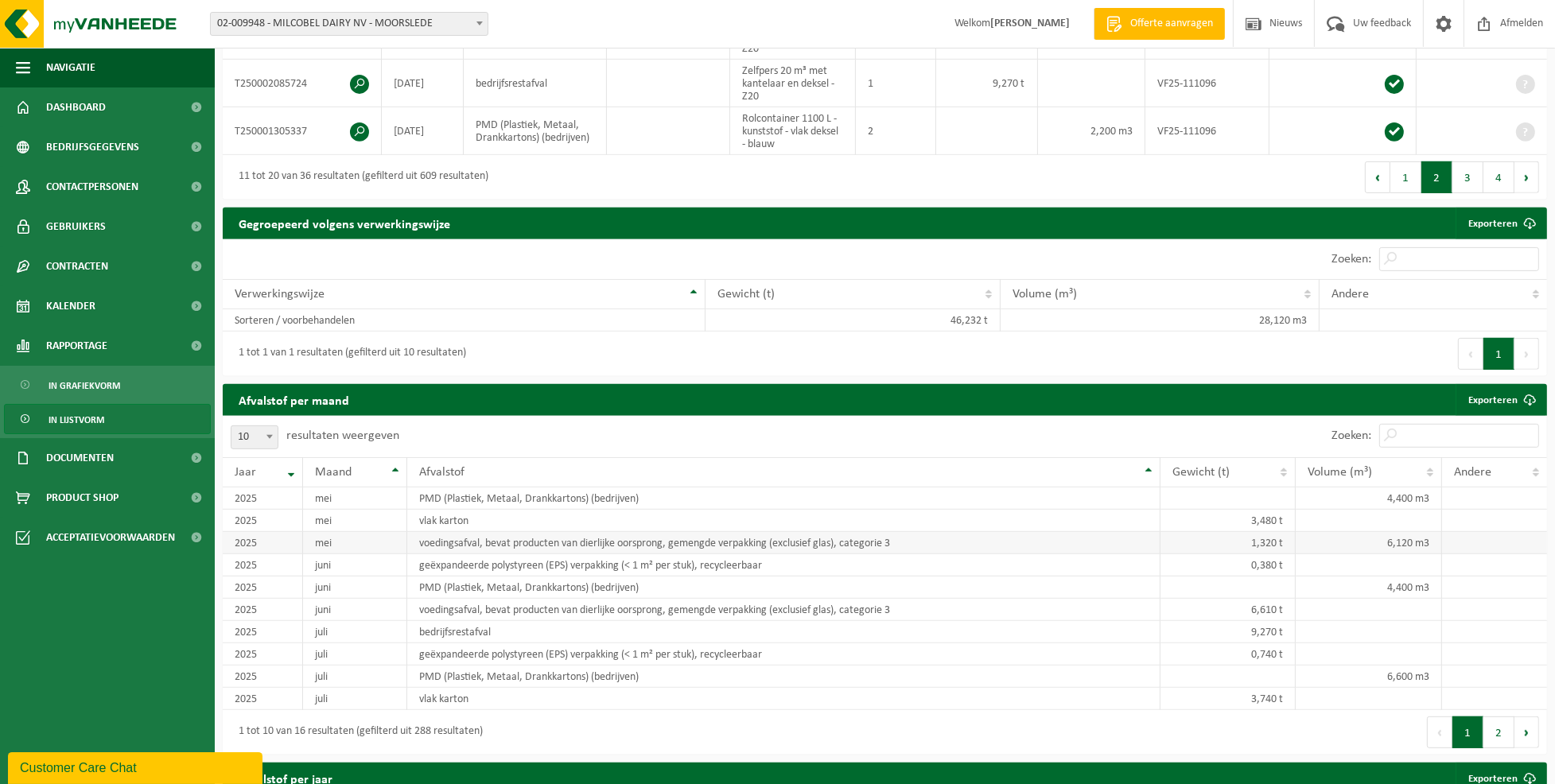
scroll to position [948, 0]
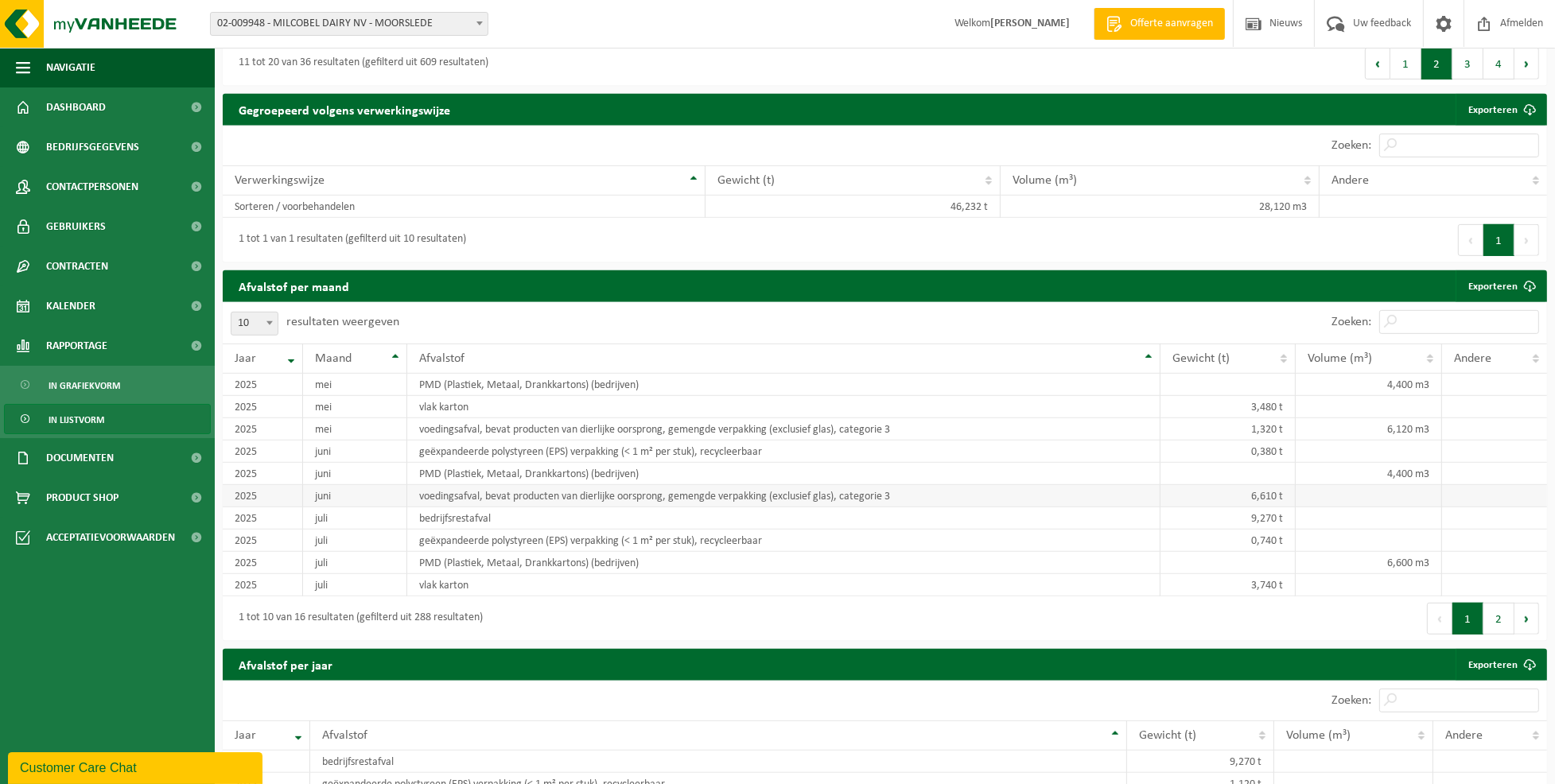
click at [436, 494] on td "voedingsafval, bevat producten van dierlijke oorsprong, gemengde verpakking (ex…" at bounding box center [783, 496] width 753 height 22
click at [1280, 497] on td "6,610 t" at bounding box center [1228, 496] width 136 height 22
click at [1506, 616] on button "2" at bounding box center [1499, 618] width 31 height 32
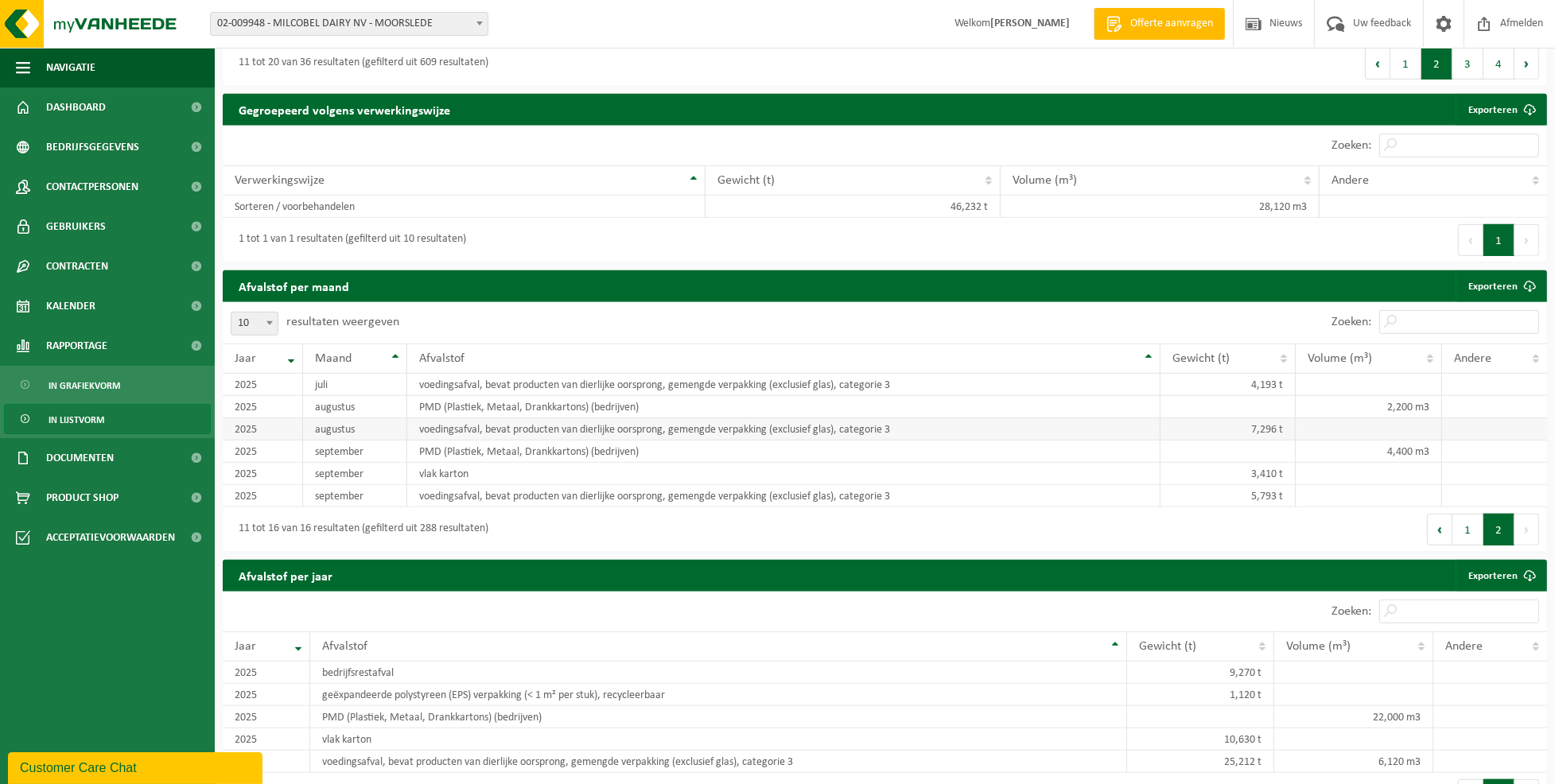
click at [1264, 424] on td "7,296 t" at bounding box center [1228, 429] width 136 height 22
click at [1463, 531] on button "1" at bounding box center [1467, 529] width 31 height 32
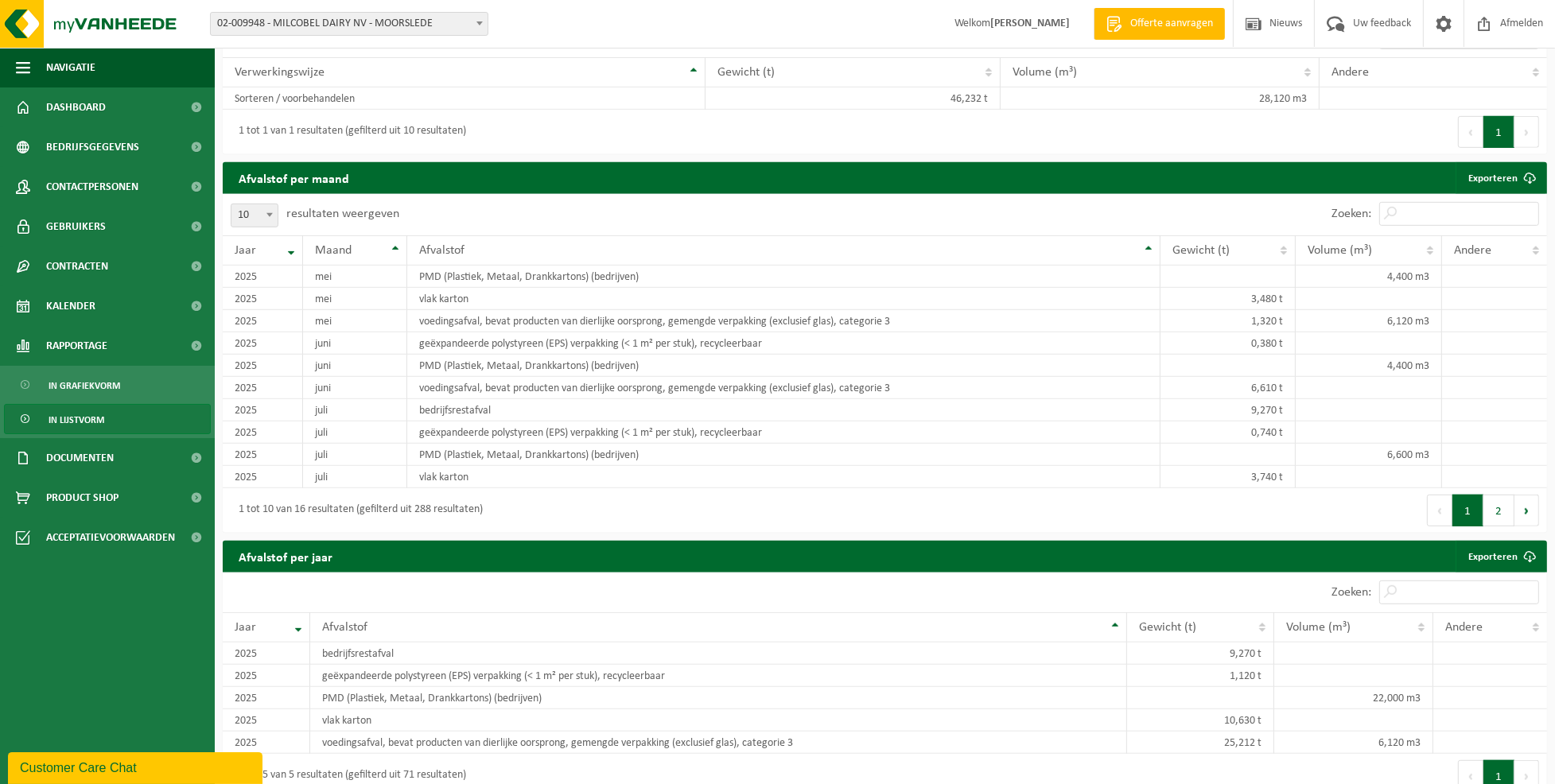
scroll to position [1053, 0]
